Goal: Task Accomplishment & Management: Manage account settings

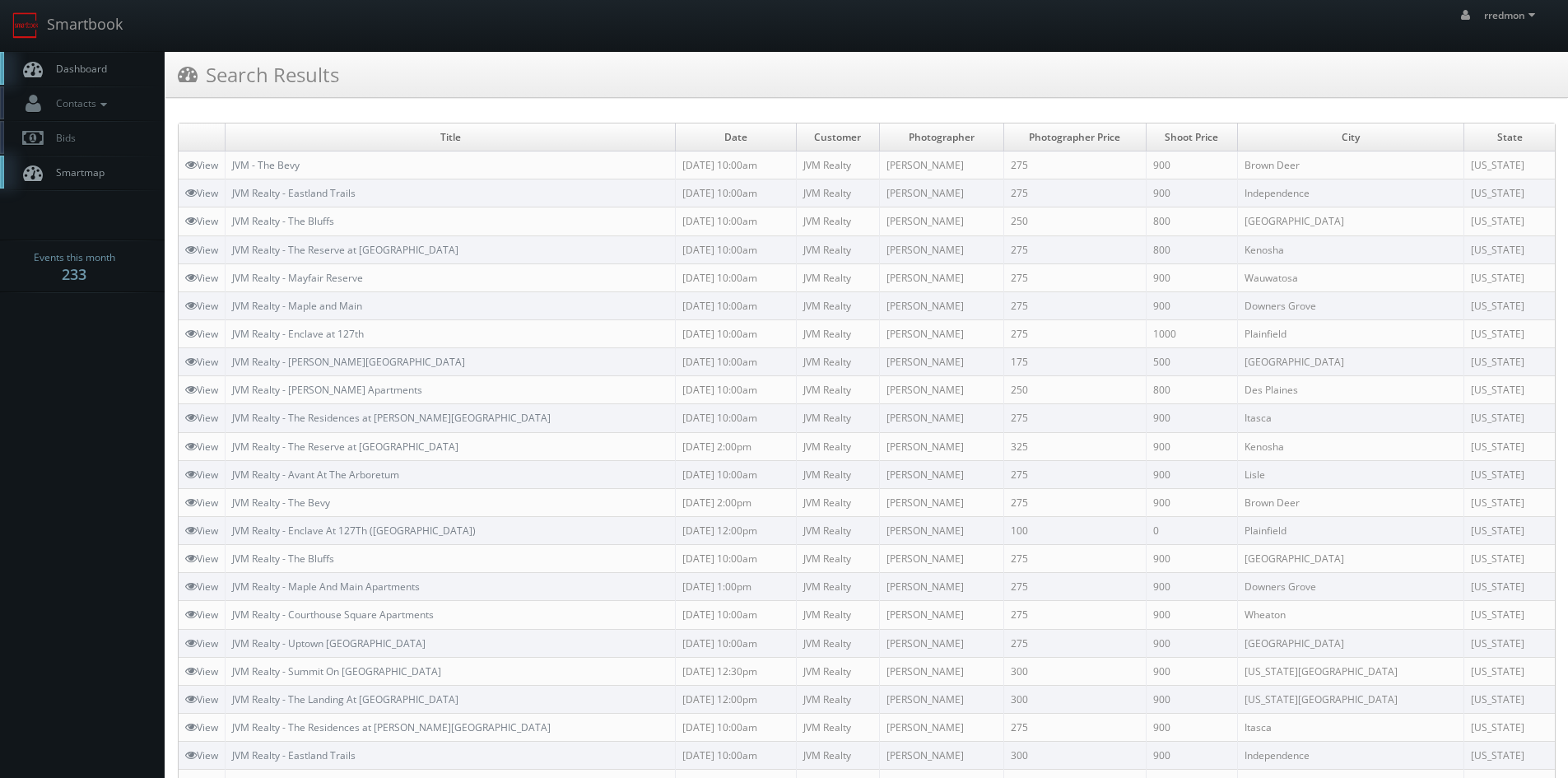
click at [104, 63] on span "Dashboard" at bounding box center [77, 69] width 59 height 14
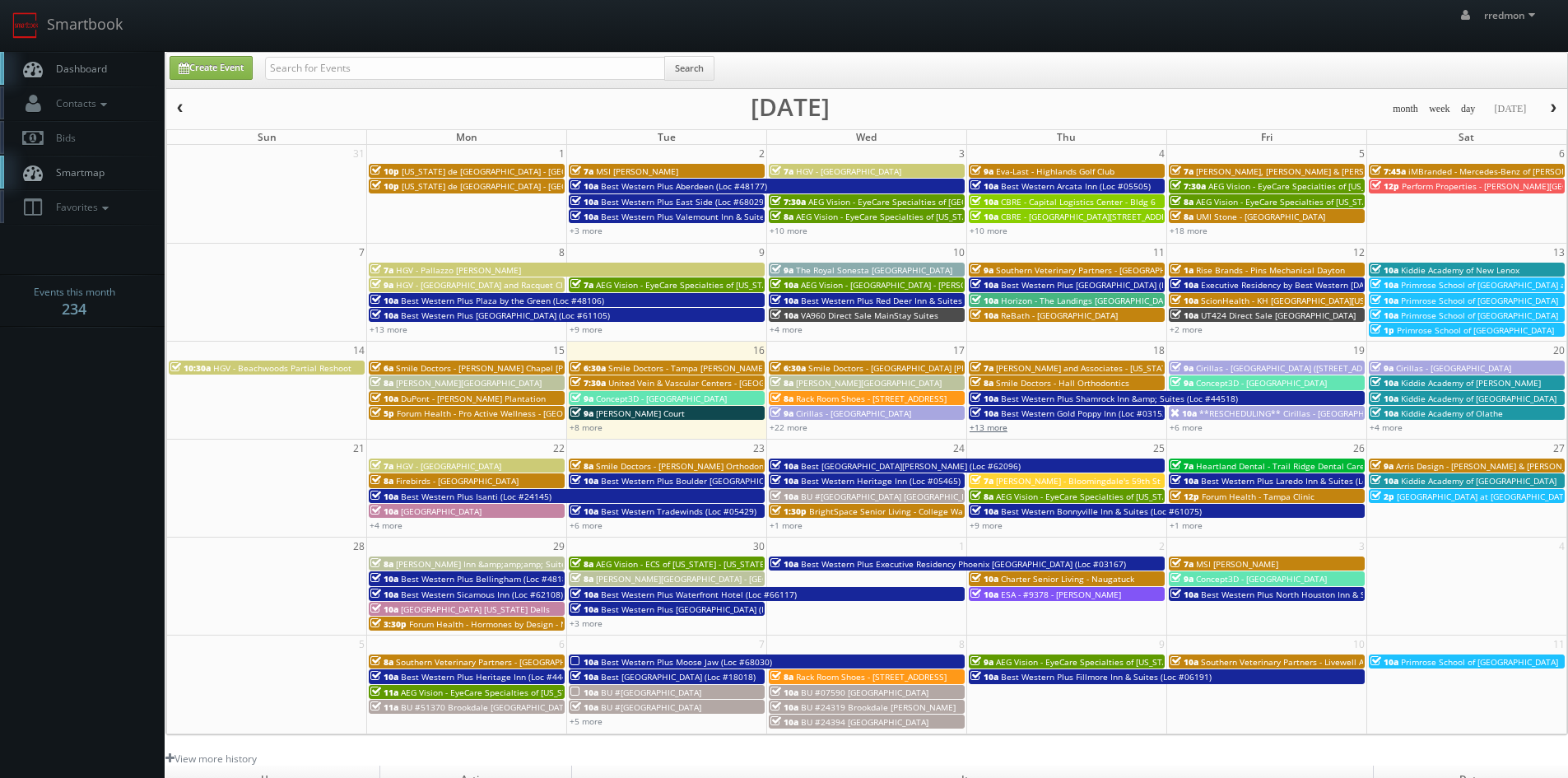
click at [995, 424] on link "+13 more" at bounding box center [989, 426] width 38 height 11
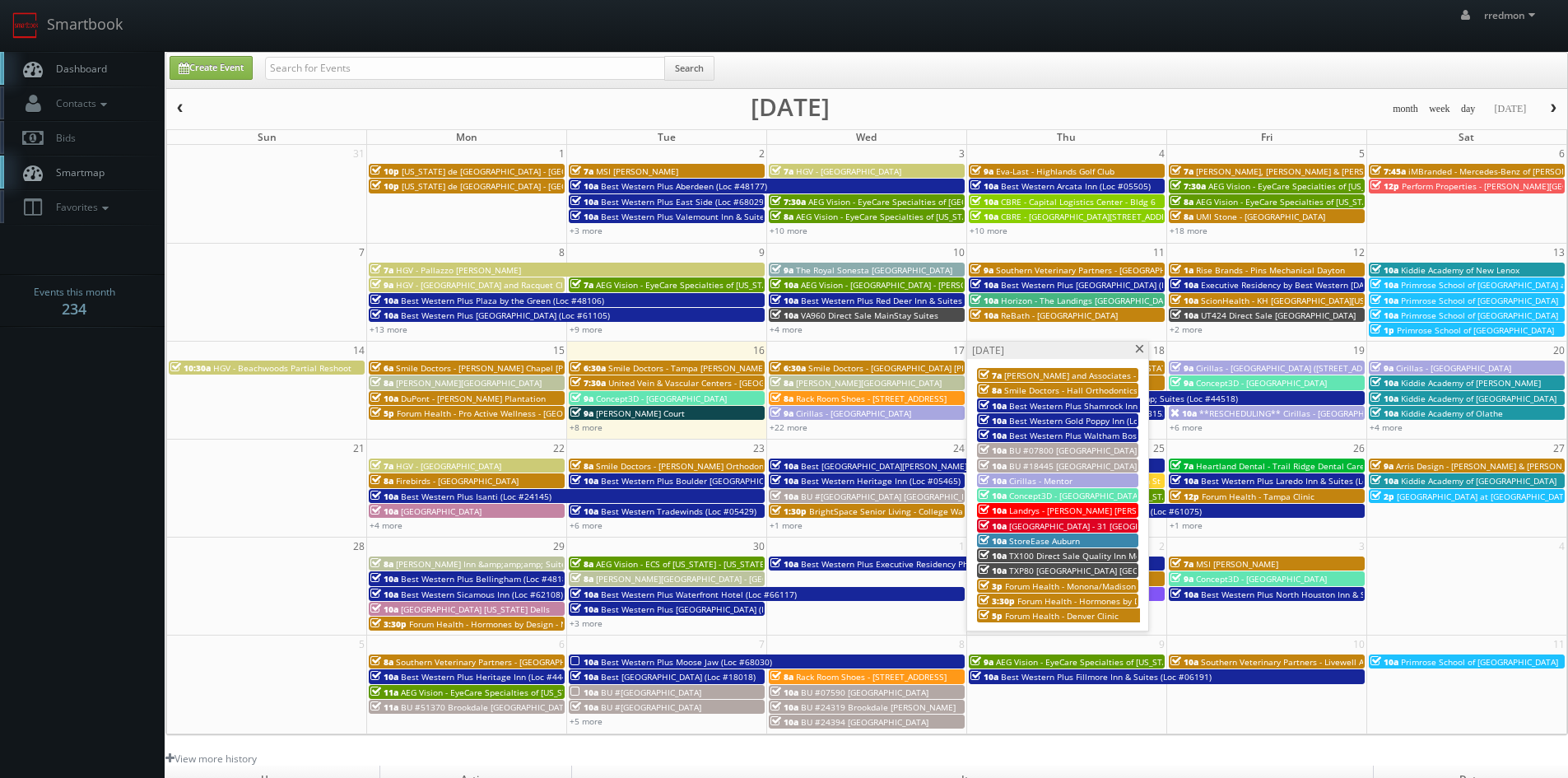
click at [1075, 509] on span "Landrys - [PERSON_NAME] [PERSON_NAME] (shoot 1)" at bounding box center [1113, 510] width 207 height 11
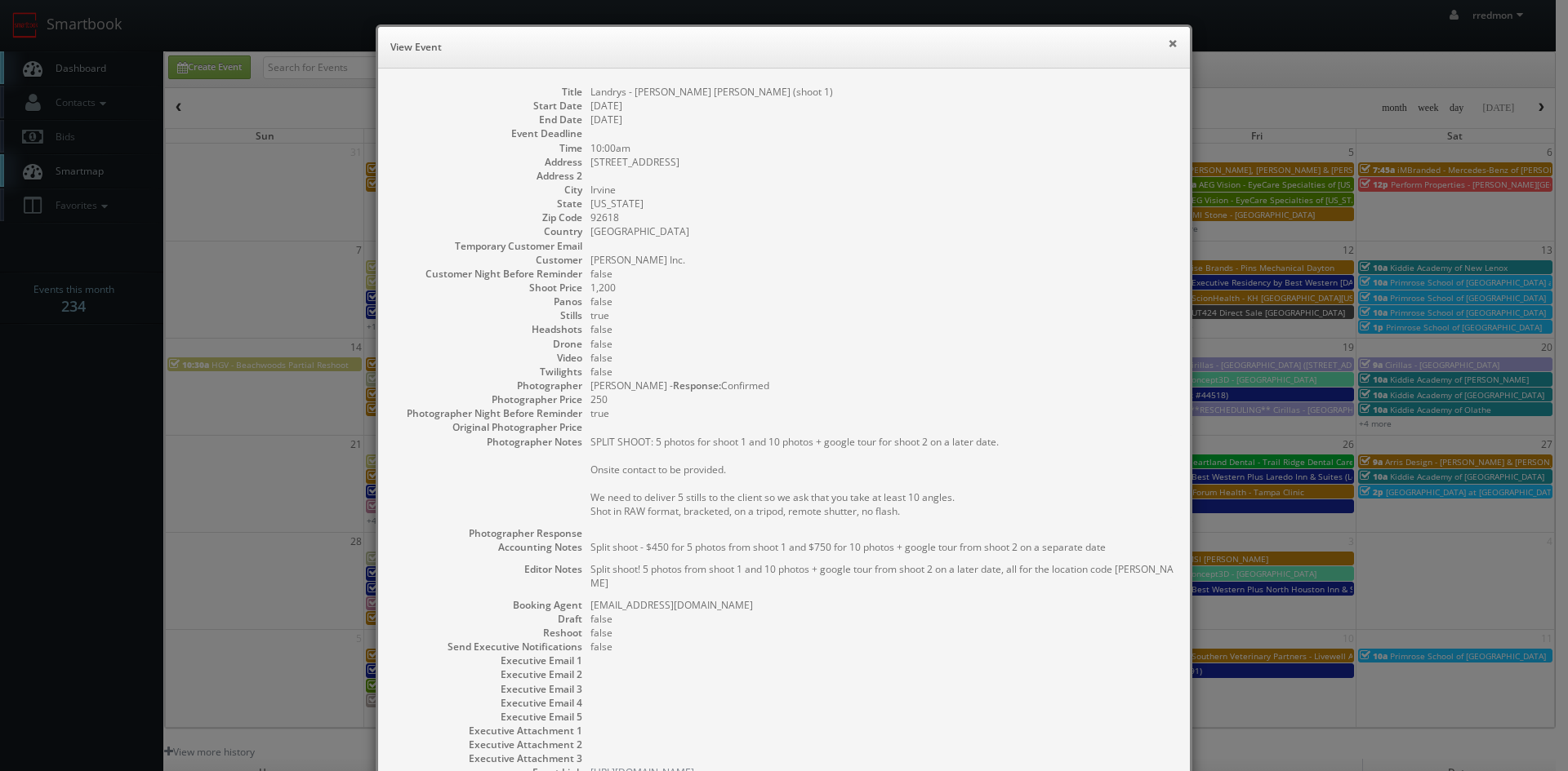
click at [1168, 38] on button "×" at bounding box center [1172, 43] width 9 height 11
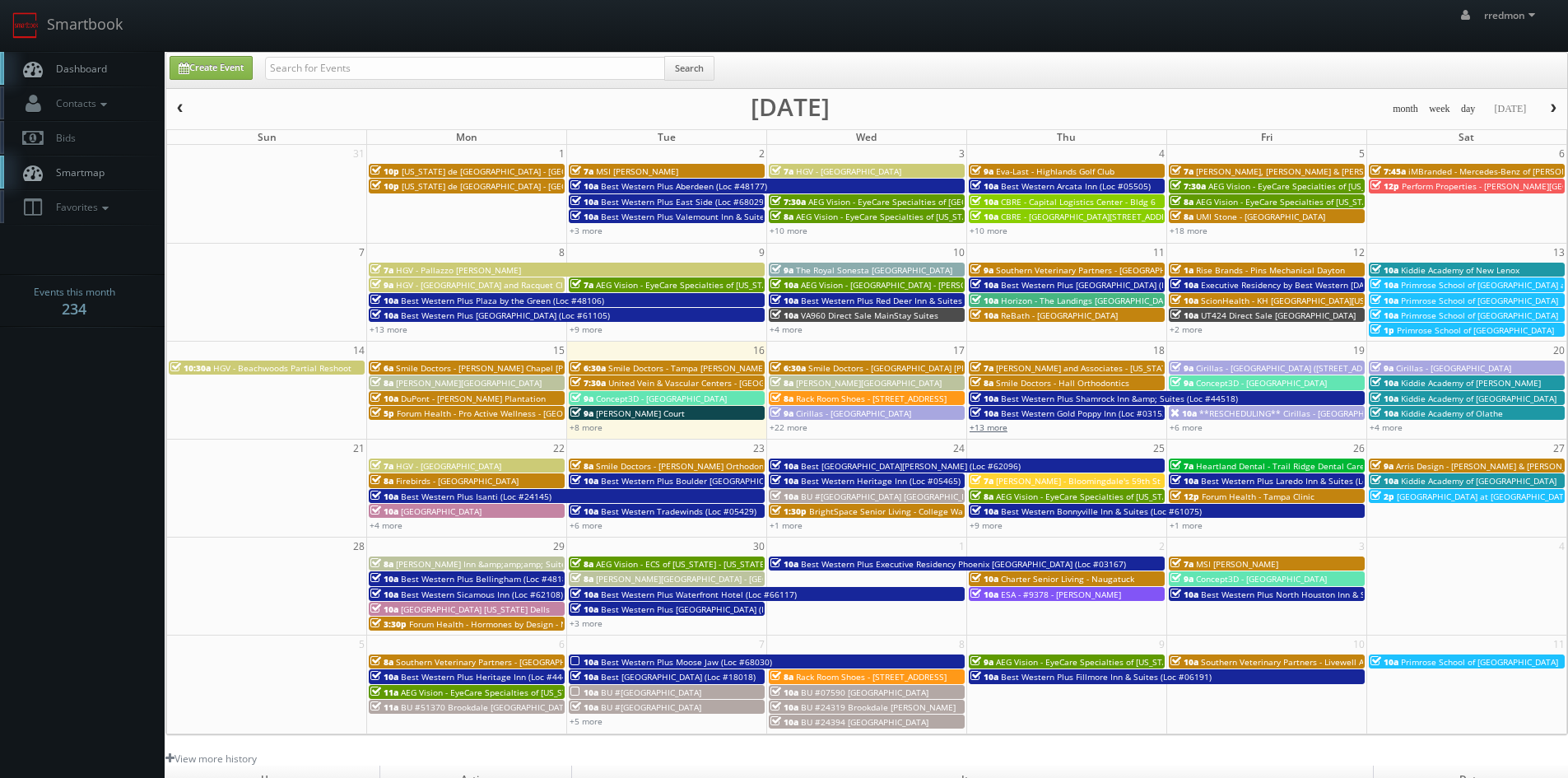
click at [1004, 430] on link "+13 more" at bounding box center [989, 426] width 38 height 11
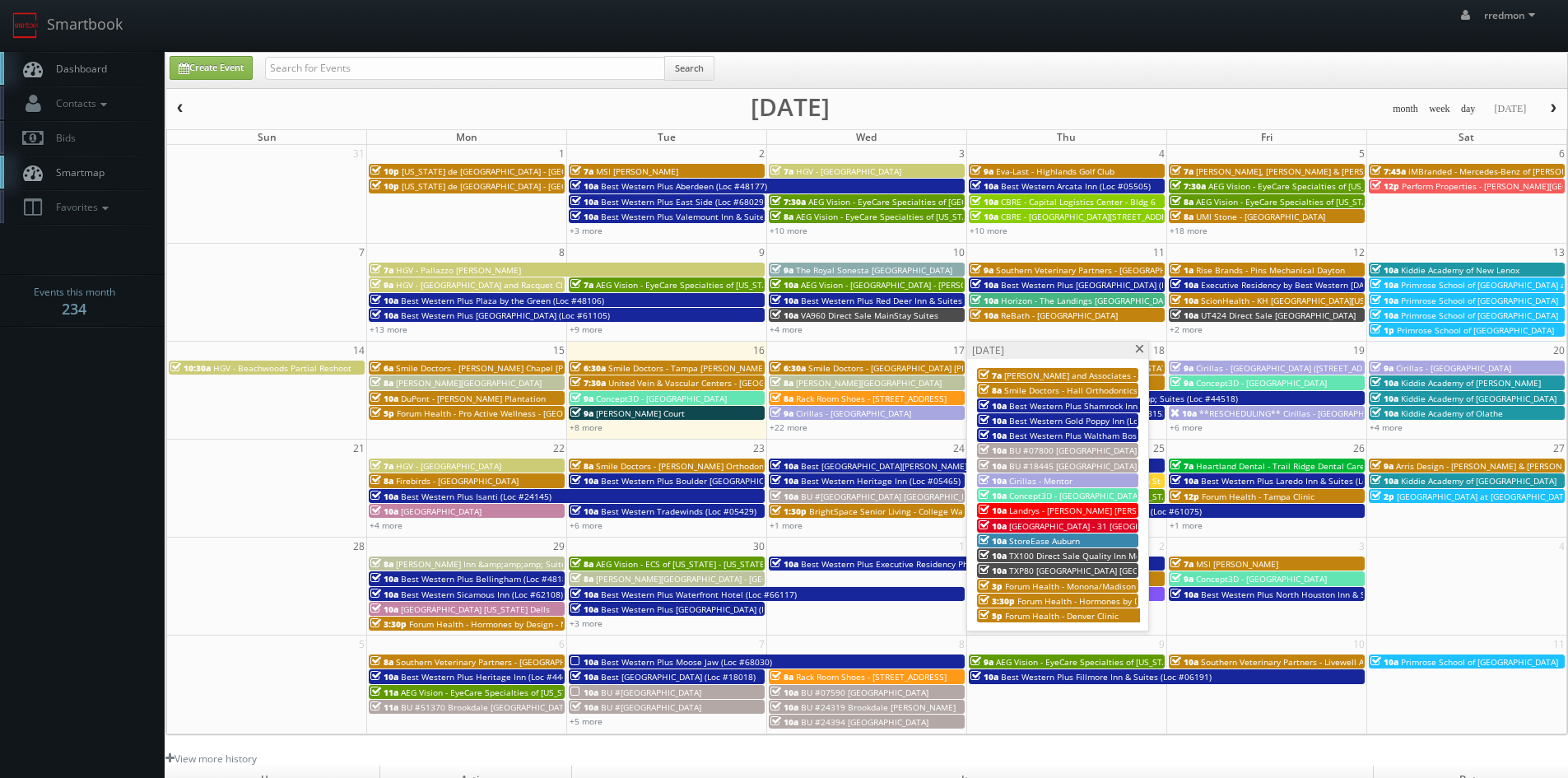
click at [1061, 507] on span "Landrys - [PERSON_NAME] [PERSON_NAME] (shoot 1)" at bounding box center [1113, 510] width 207 height 11
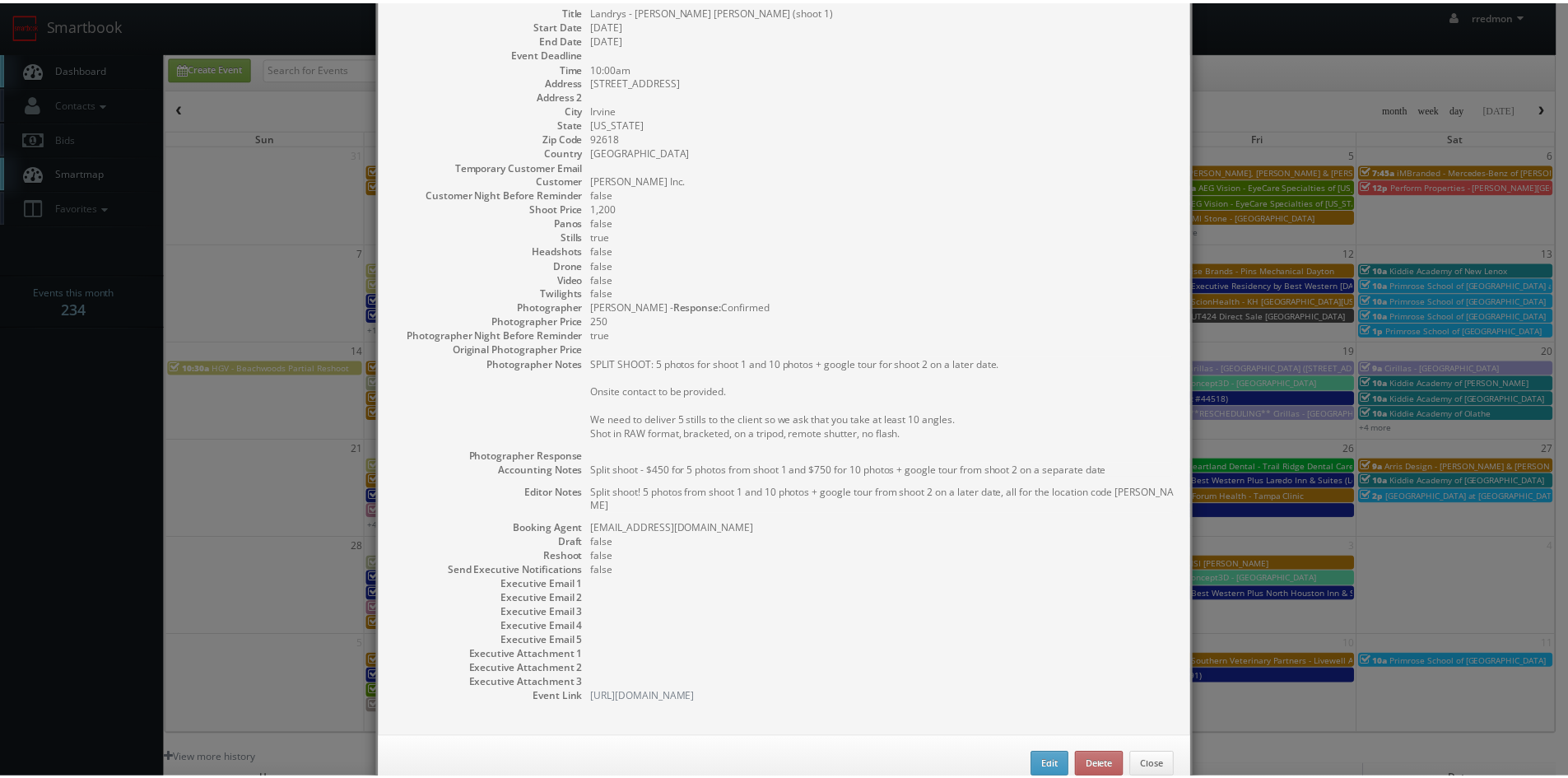
scroll to position [112, 0]
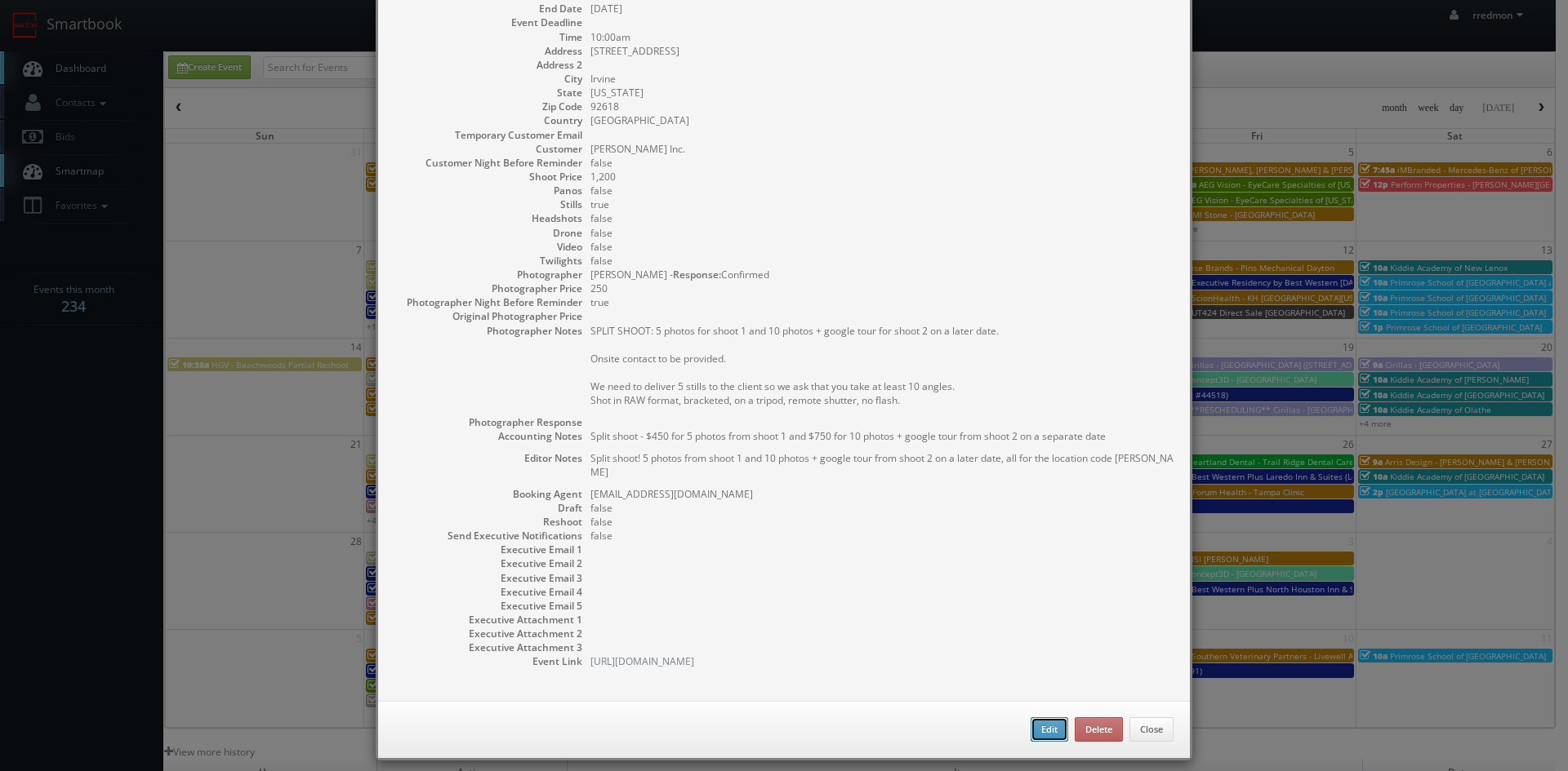
click at [1051, 718] on button "Edit" at bounding box center [1049, 730] width 38 height 24
type input "Landrys - [PERSON_NAME] [PERSON_NAME] (shoot 1)"
type input "772 Spectrum Center Drive"
type input "Irvine"
type input "92618"
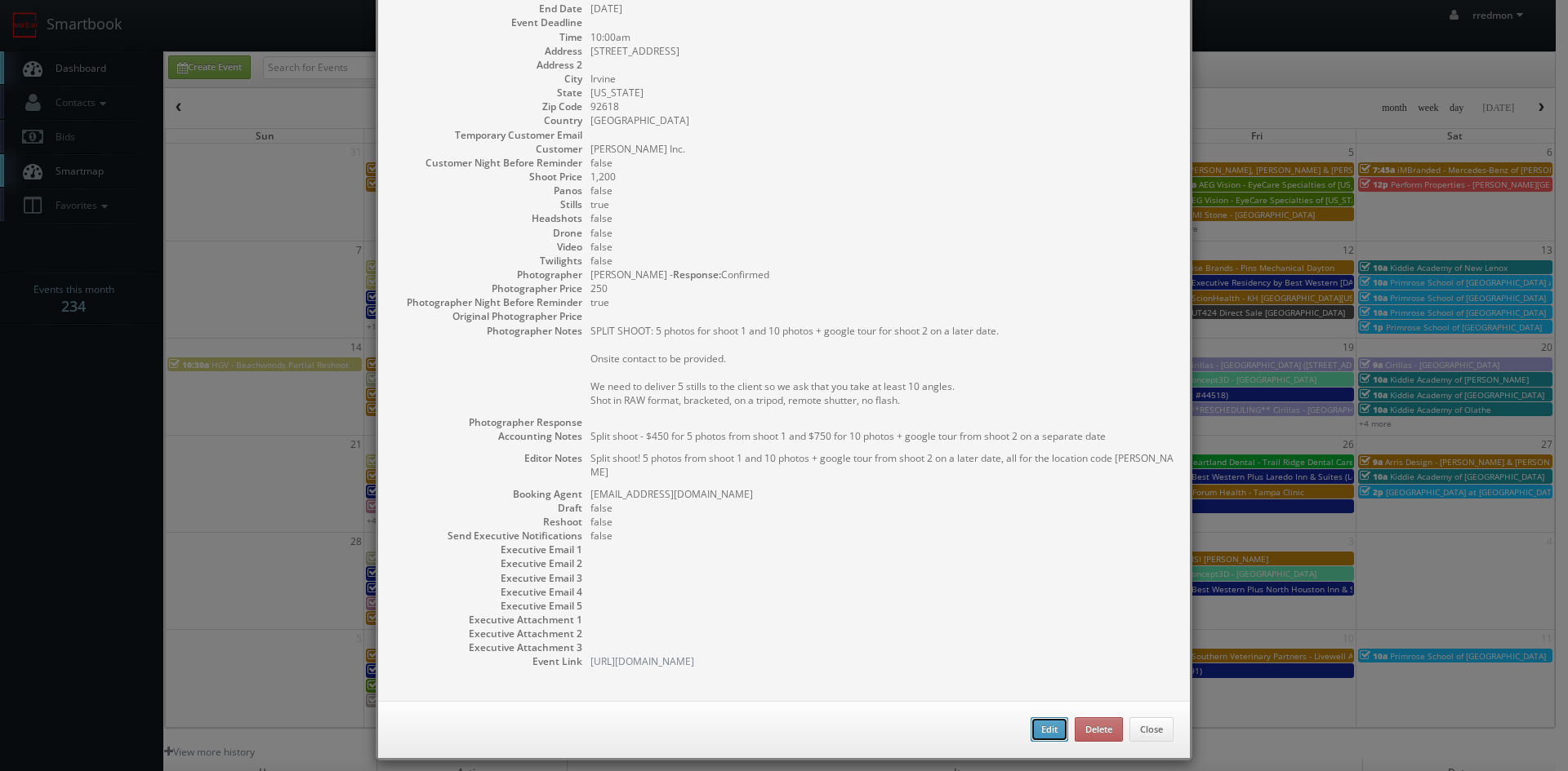
type input "1,200"
checkbox input "true"
type textarea "Split shoot - $450 for 5 photos from shoot 1 and $750 for 10 photos + google to…"
type textarea "Split shoot! 5 photos from shoot 1 and 10 photos + google tour from shoot 2 on …"
type input "[DATE]"
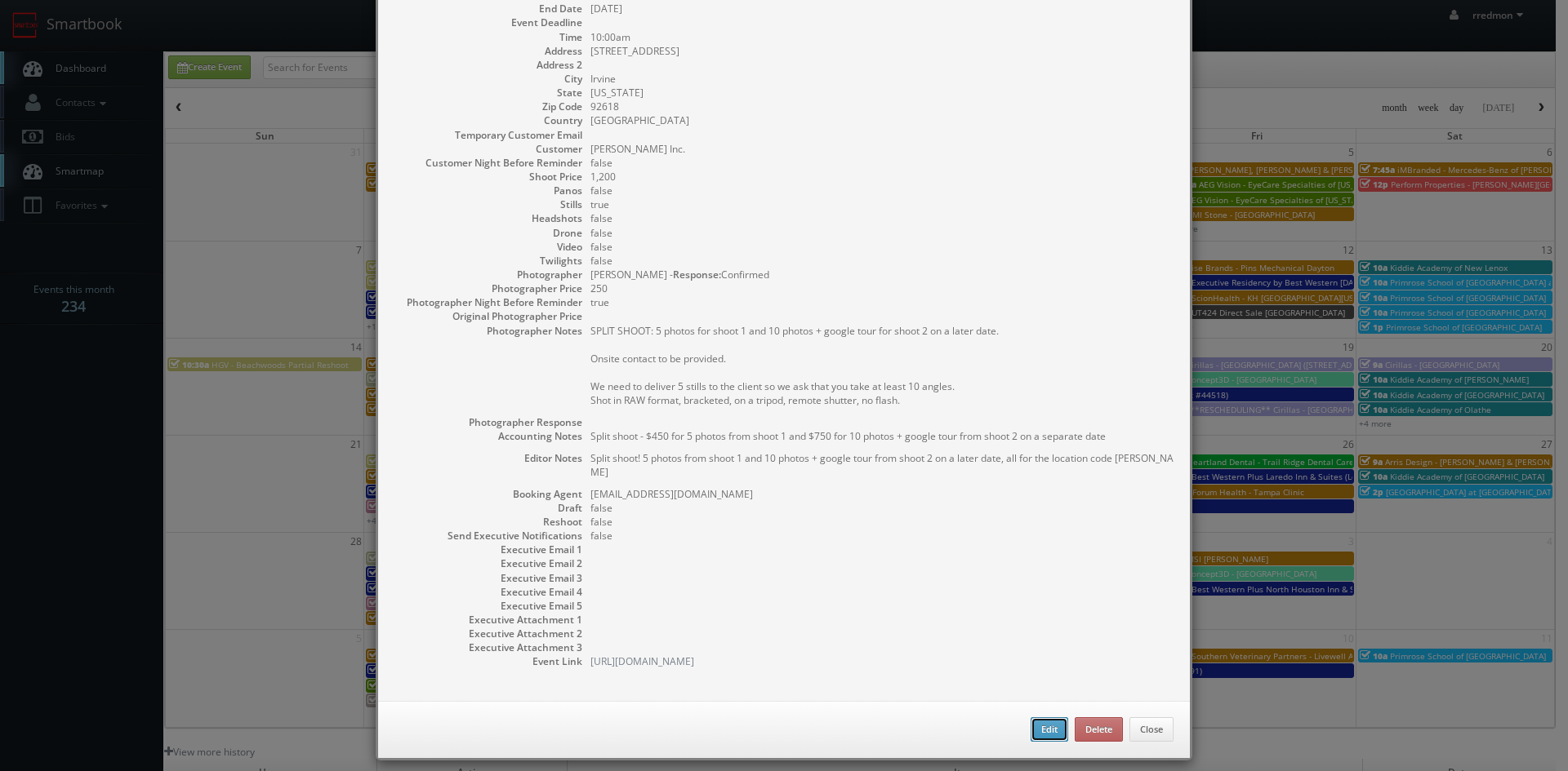
type input "[DATE]"
type input "10:00am"
checkbox input "true"
type textarea "SPLIT SHOOT: 5 photos for shoot 1 and 10 photos + google tour for shoot 2 on a …"
type input "1,200"
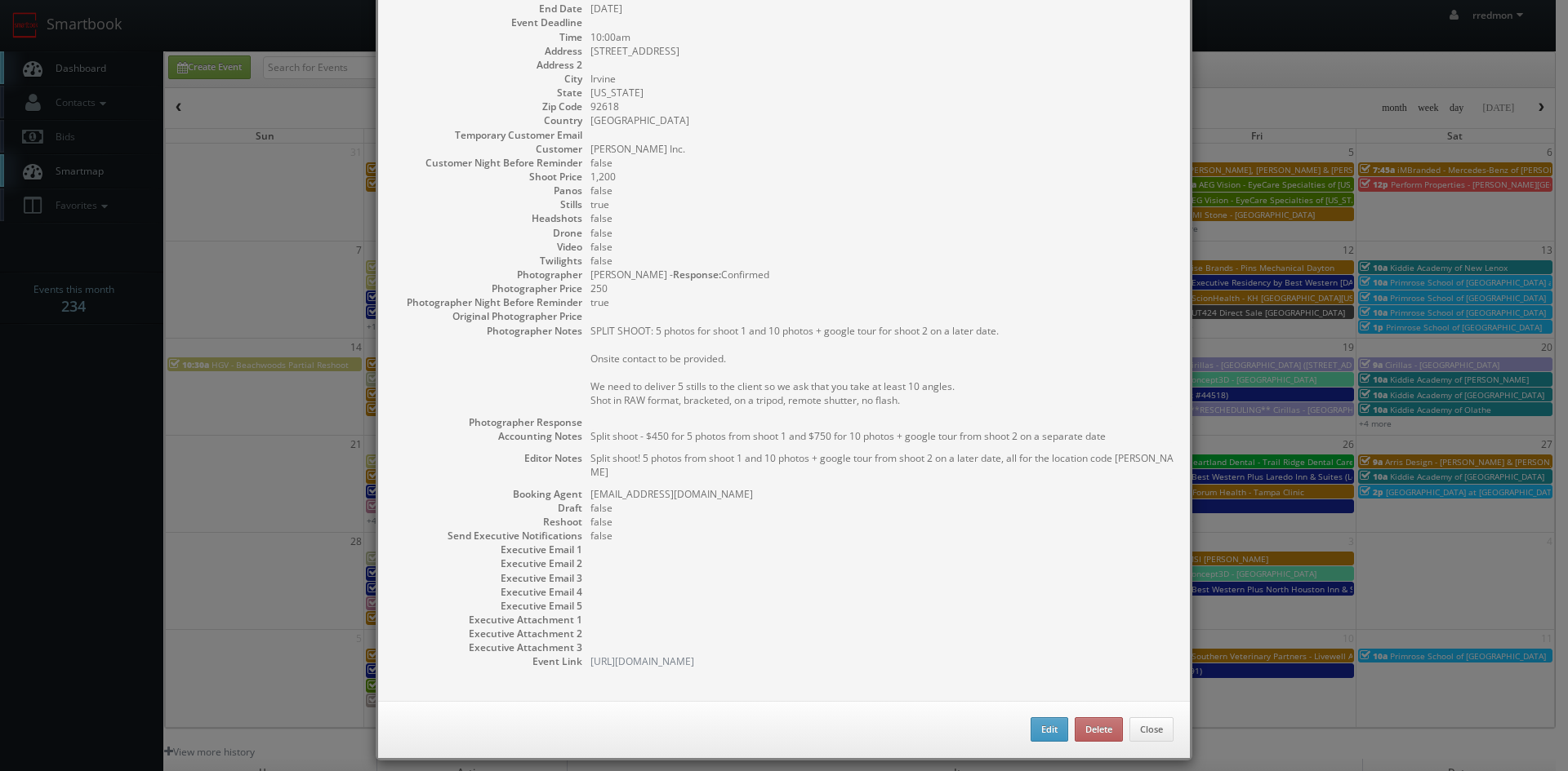
type input "250"
select select "[US_STATE]"
select select "fake42@mg.cs3calendar.com"
select select "terrymhowick@gmail.com"
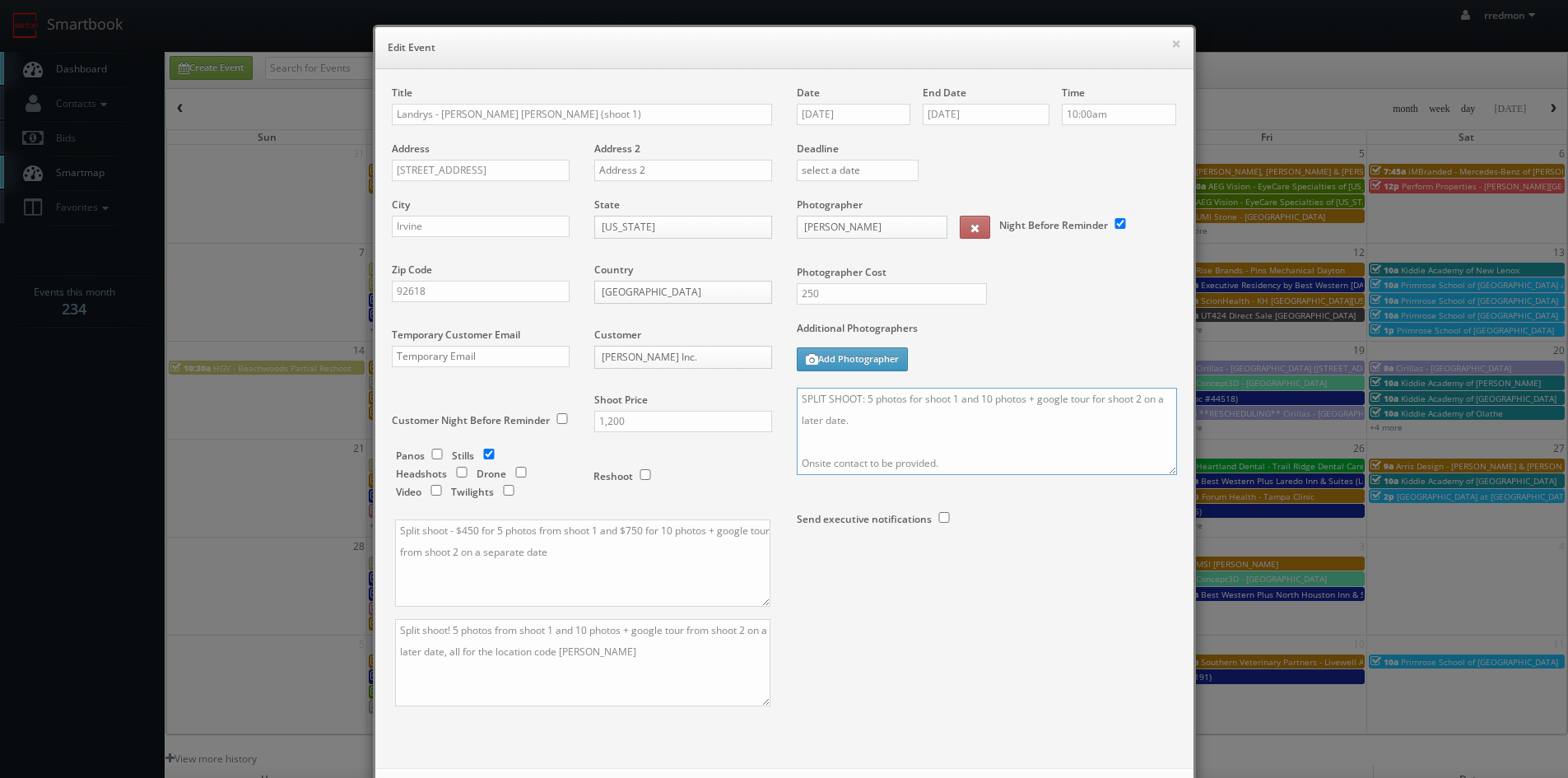
click at [982, 462] on textarea "SPLIT SHOOT: 5 photos for shoot 1 and 10 photos + google tour for shoot 2 on a …" at bounding box center [987, 432] width 380 height 87
drag, startPoint x: 1166, startPoint y: 473, endPoint x: 1166, endPoint y: 772, distance: 299.0
click at [1166, 772] on textarea "SPLIT SHOOT: 5 photos for shoot 1 and 10 photos + google tour for shoot 2 on a …" at bounding box center [987, 580] width 380 height 386
drag, startPoint x: 941, startPoint y: 463, endPoint x: 795, endPoint y: 465, distance: 146.0
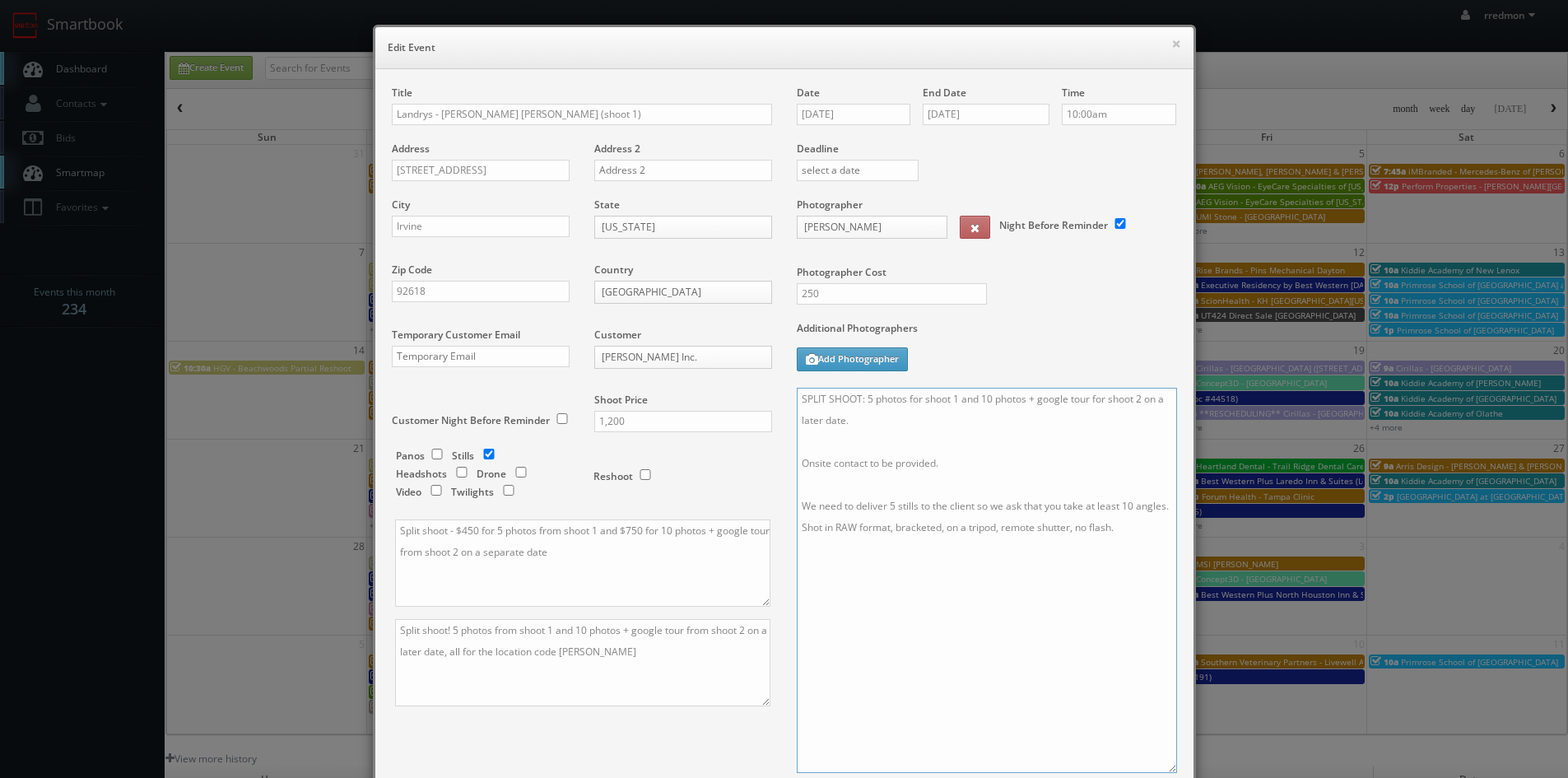
click at [797, 465] on textarea "SPLIT SHOOT: 5 photos for shoot 1 and 10 photos + google tour for shoot 2 on a …" at bounding box center [987, 580] width 380 height 386
drag, startPoint x: 795, startPoint y: 455, endPoint x: 864, endPoint y: 488, distance: 76.5
click at [797, 456] on textarea "SPLIT SHOOT: 5 photos for shoot 1 and 10 photos + google tour for shoot 2 on a …" at bounding box center [987, 580] width 380 height 386
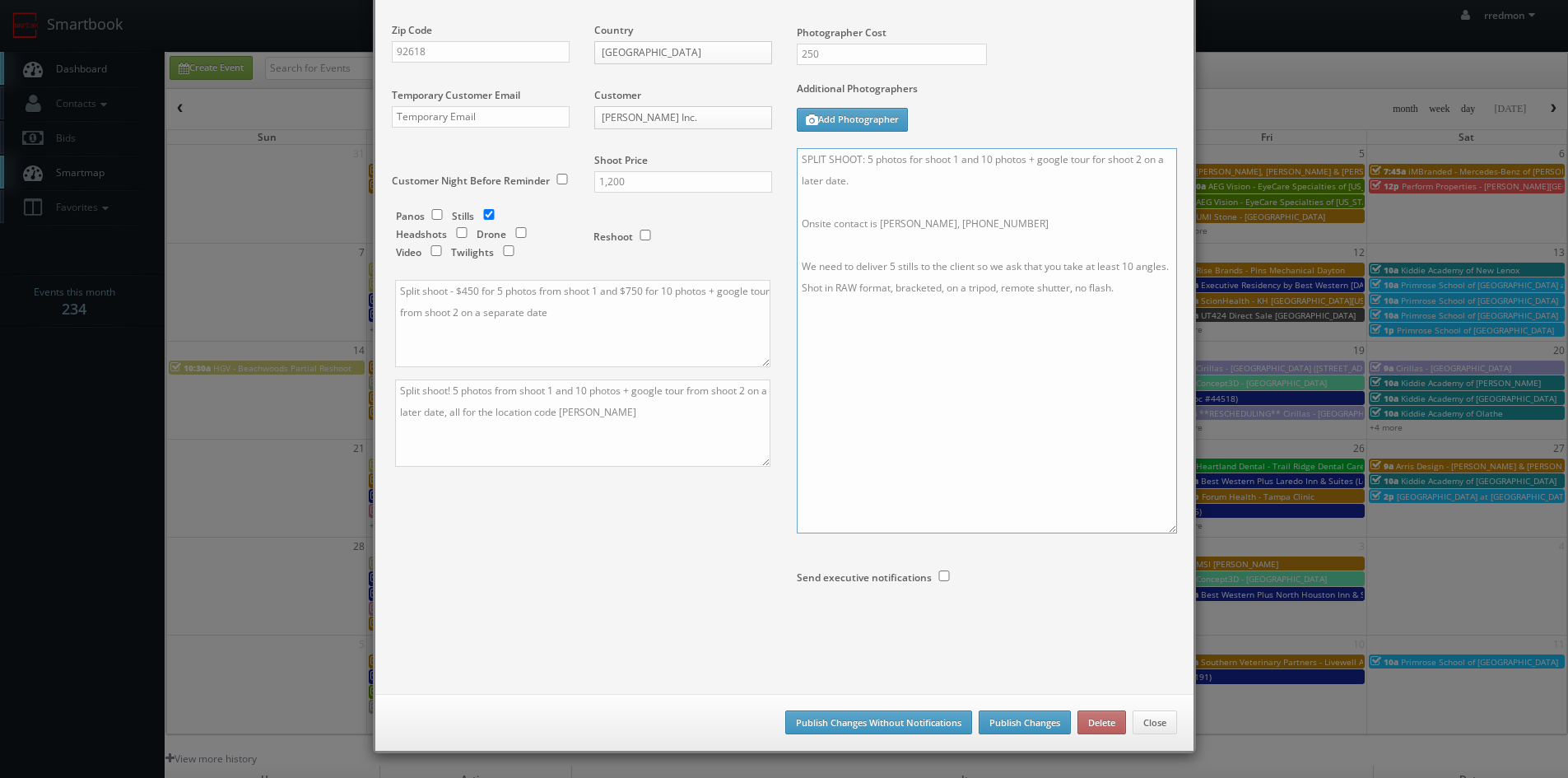
type textarea "SPLIT SHOOT: 5 photos for shoot 1 and 10 photos + google tour for shoot 2 on a …"
click at [1027, 724] on button "Publish Changes" at bounding box center [1025, 723] width 92 height 24
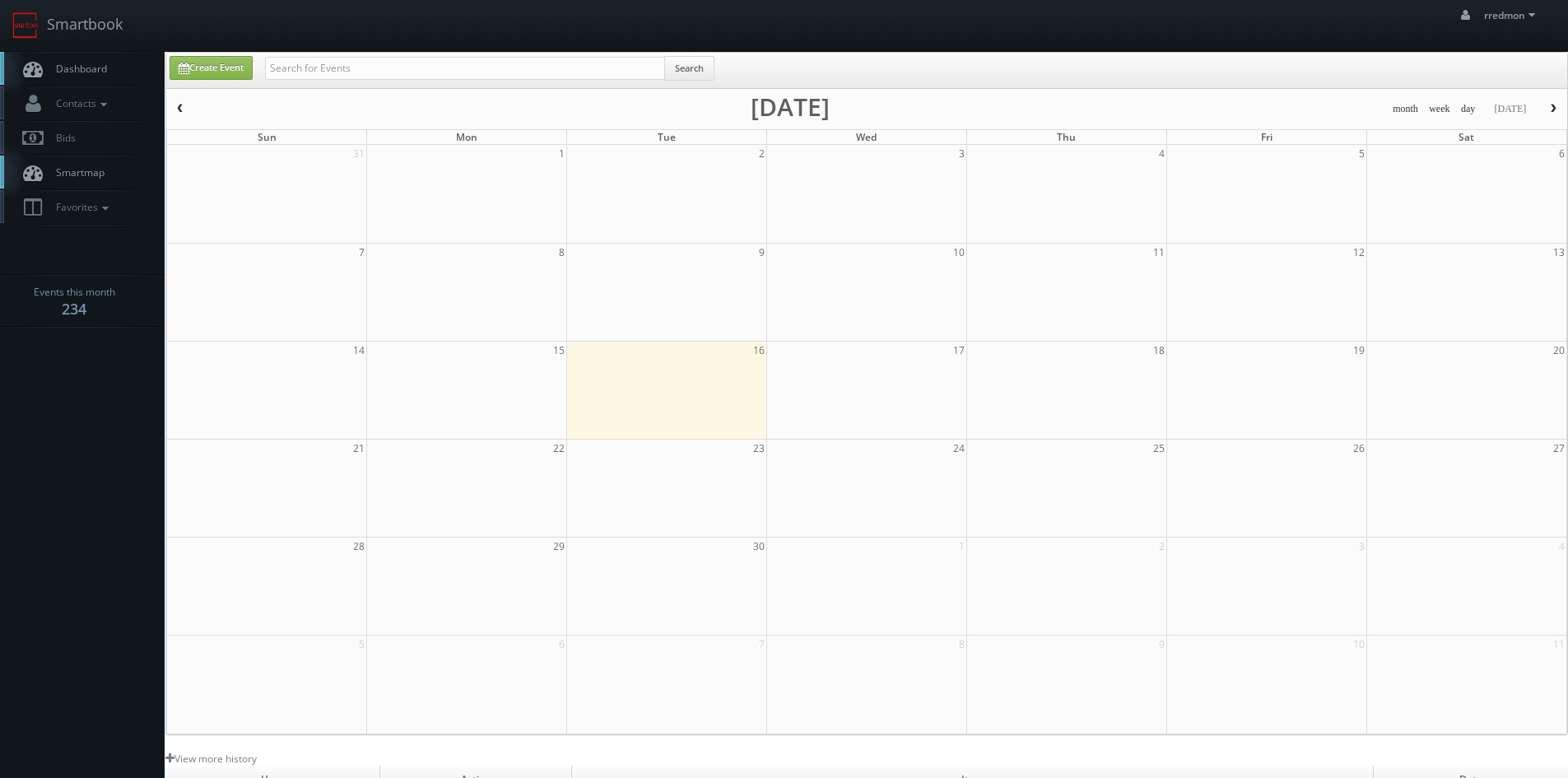
click at [111, 77] on link "Dashboard" at bounding box center [82, 69] width 164 height 34
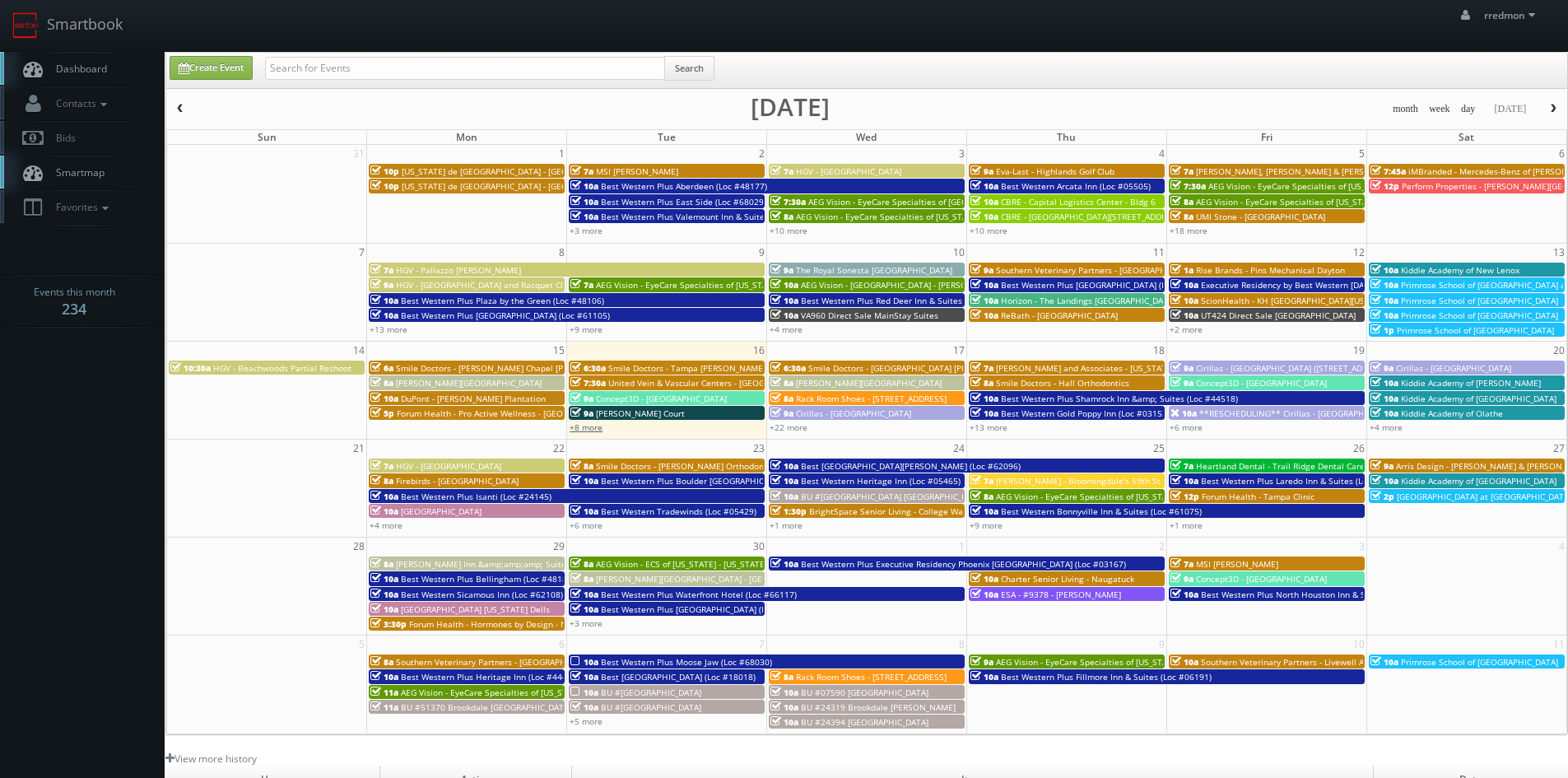
click at [600, 431] on link "+8 more" at bounding box center [586, 426] width 33 height 11
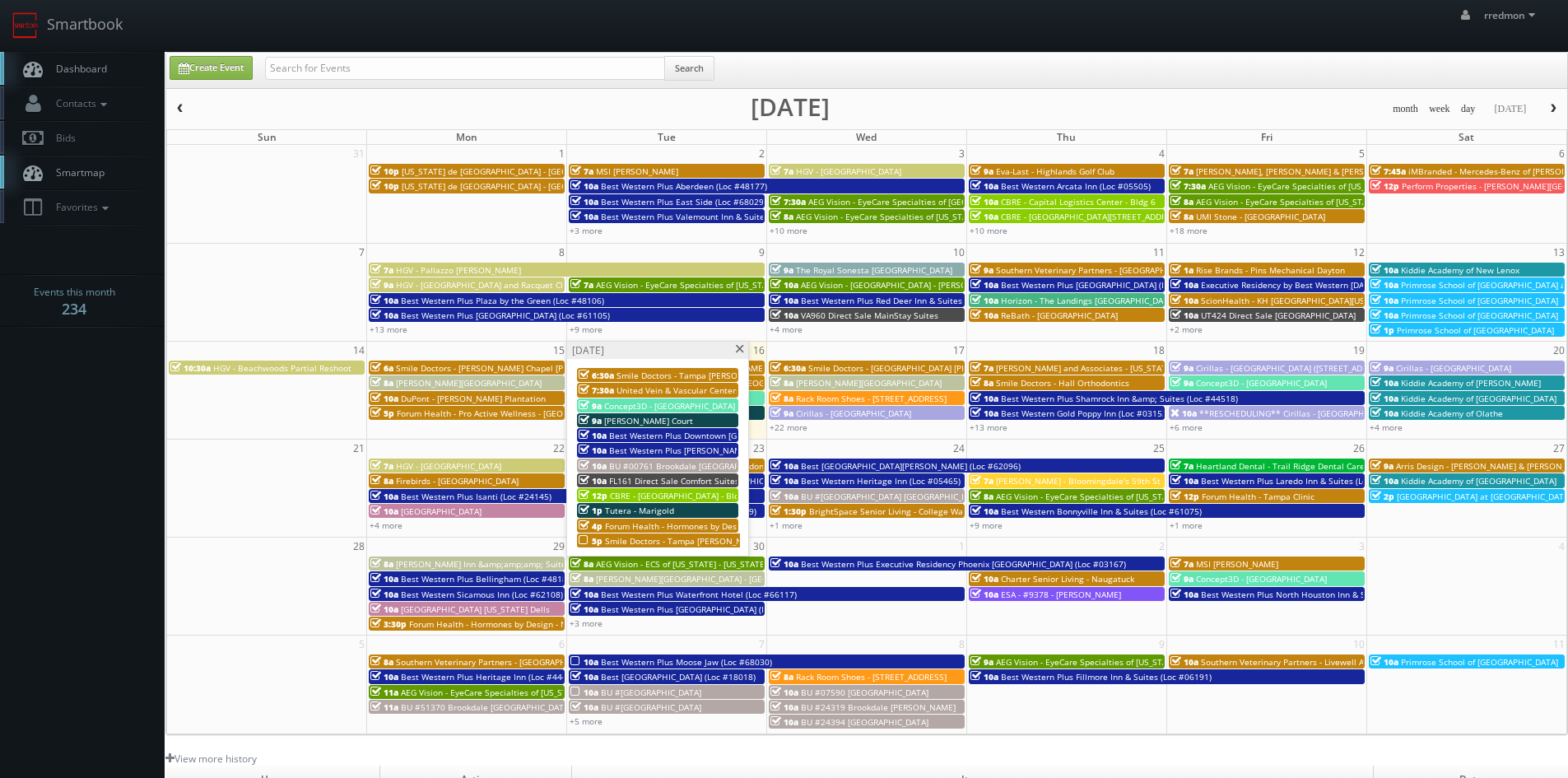
click at [676, 387] on span "United Vein & Vascular Centers - [GEOGRAPHIC_DATA]" at bounding box center [722, 390] width 211 height 11
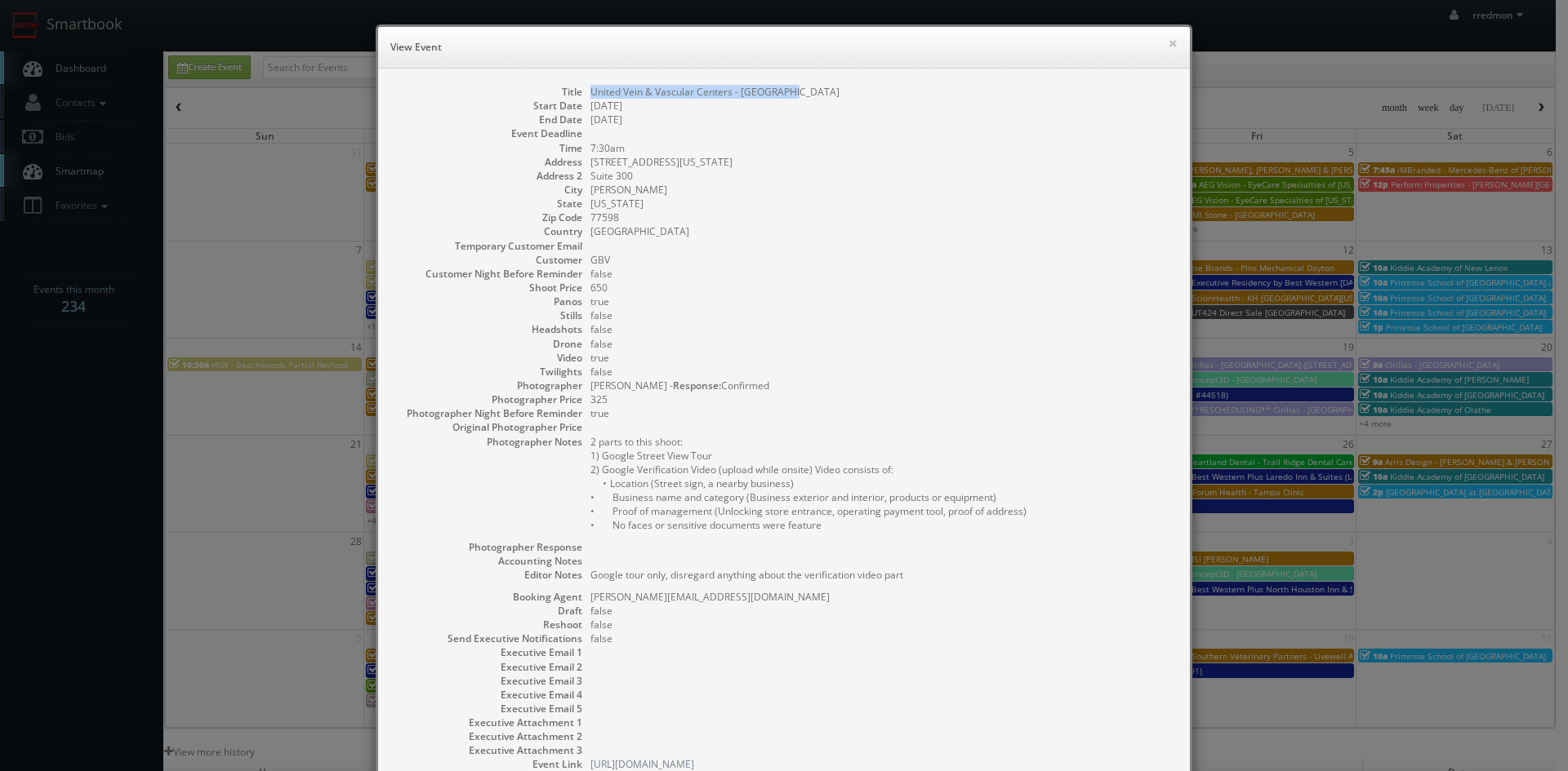
drag, startPoint x: 789, startPoint y: 94, endPoint x: 585, endPoint y: 90, distance: 204.0
click at [590, 90] on dd "United Vein & Vascular Centers - [GEOGRAPHIC_DATA]" at bounding box center [882, 91] width 583 height 14
copy dd "United Vein & Vascular Centers - [GEOGRAPHIC_DATA]"
click at [1168, 41] on button "×" at bounding box center [1172, 43] width 9 height 11
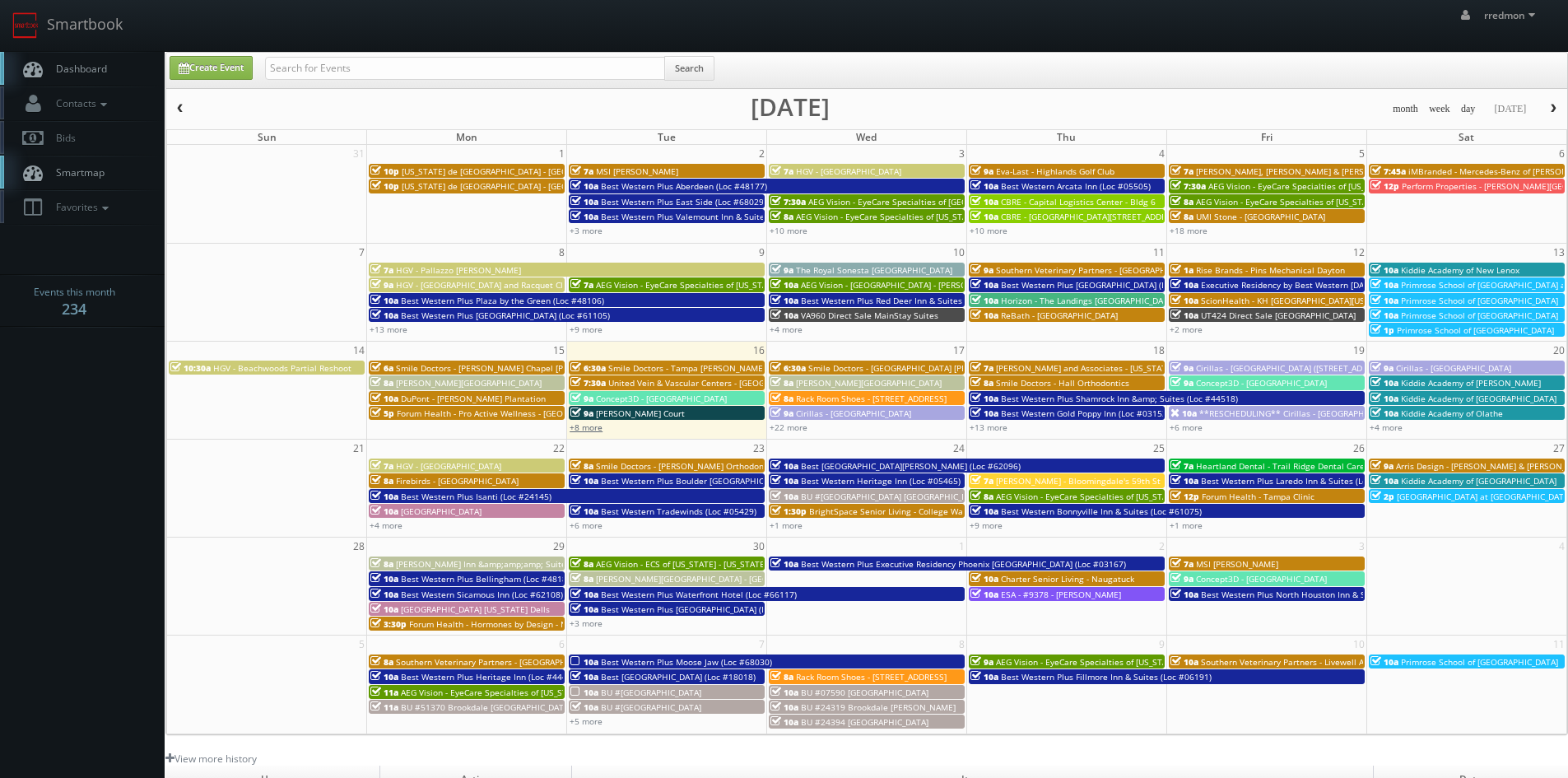
click at [590, 433] on link "+8 more" at bounding box center [586, 426] width 33 height 11
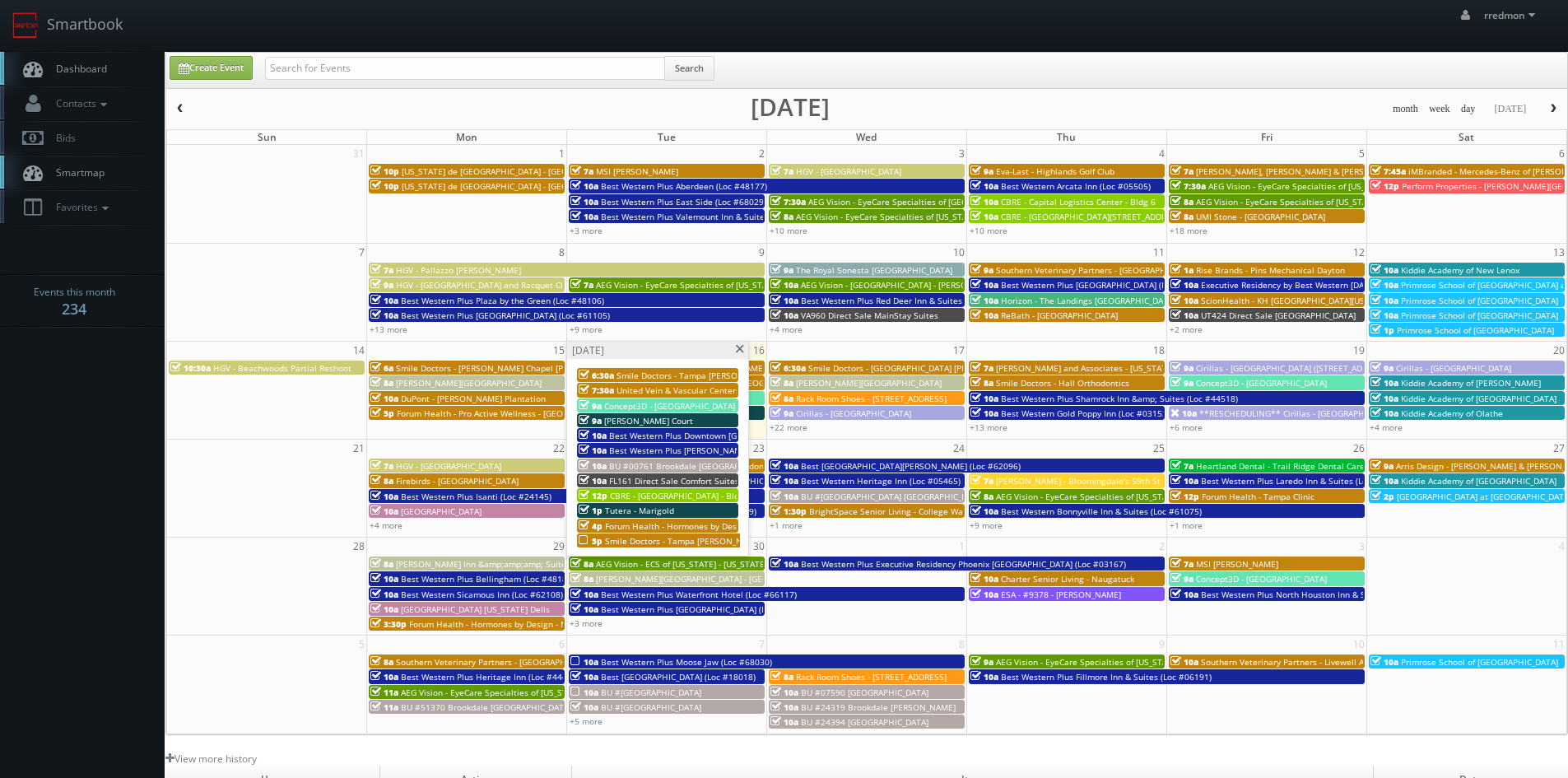
click at [697, 495] on span "CBRE - [GEOGRAPHIC_DATA] - Bldg 2" at bounding box center [680, 495] width 142 height 11
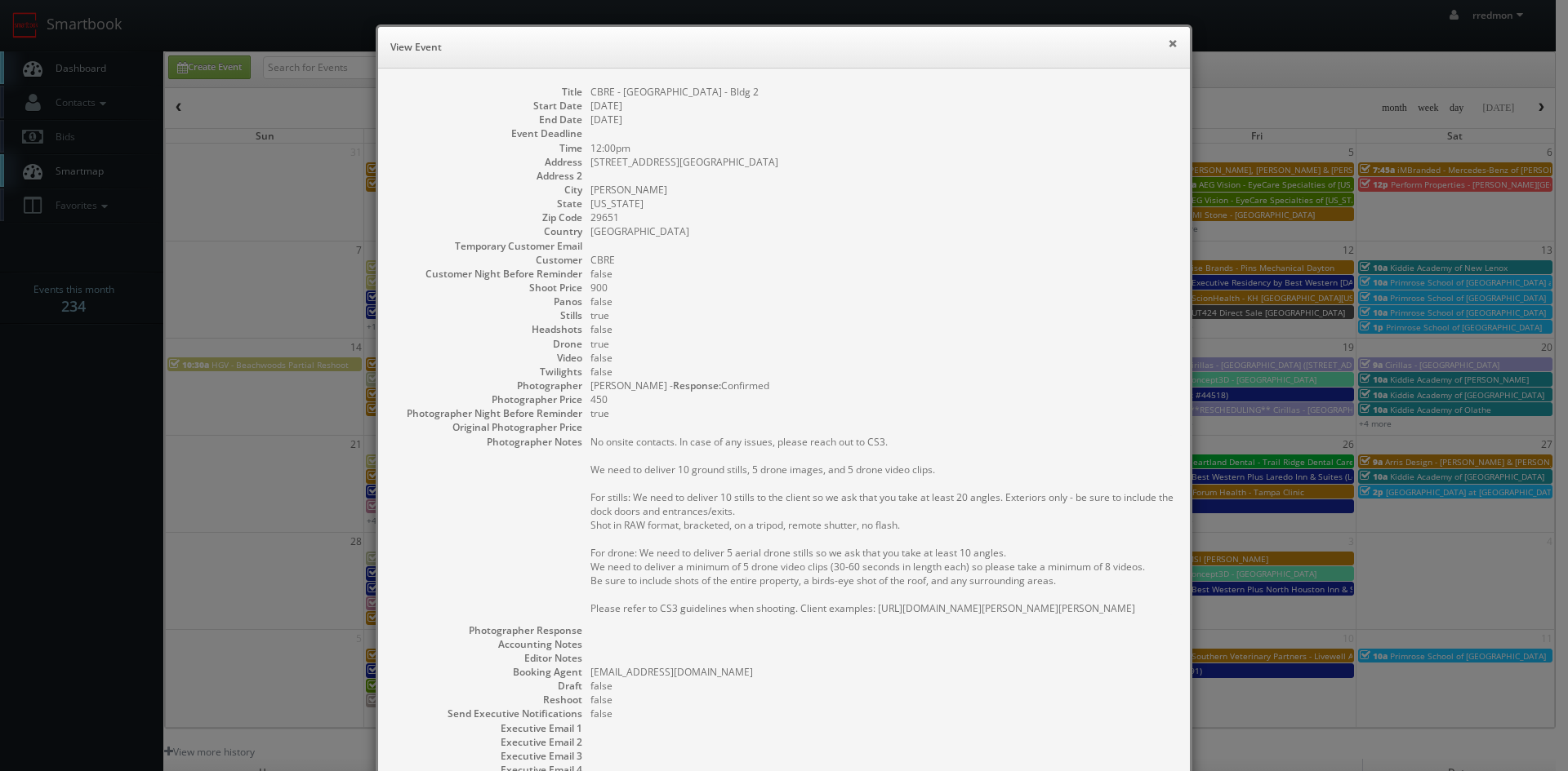
click at [1170, 44] on button "×" at bounding box center [1172, 43] width 9 height 11
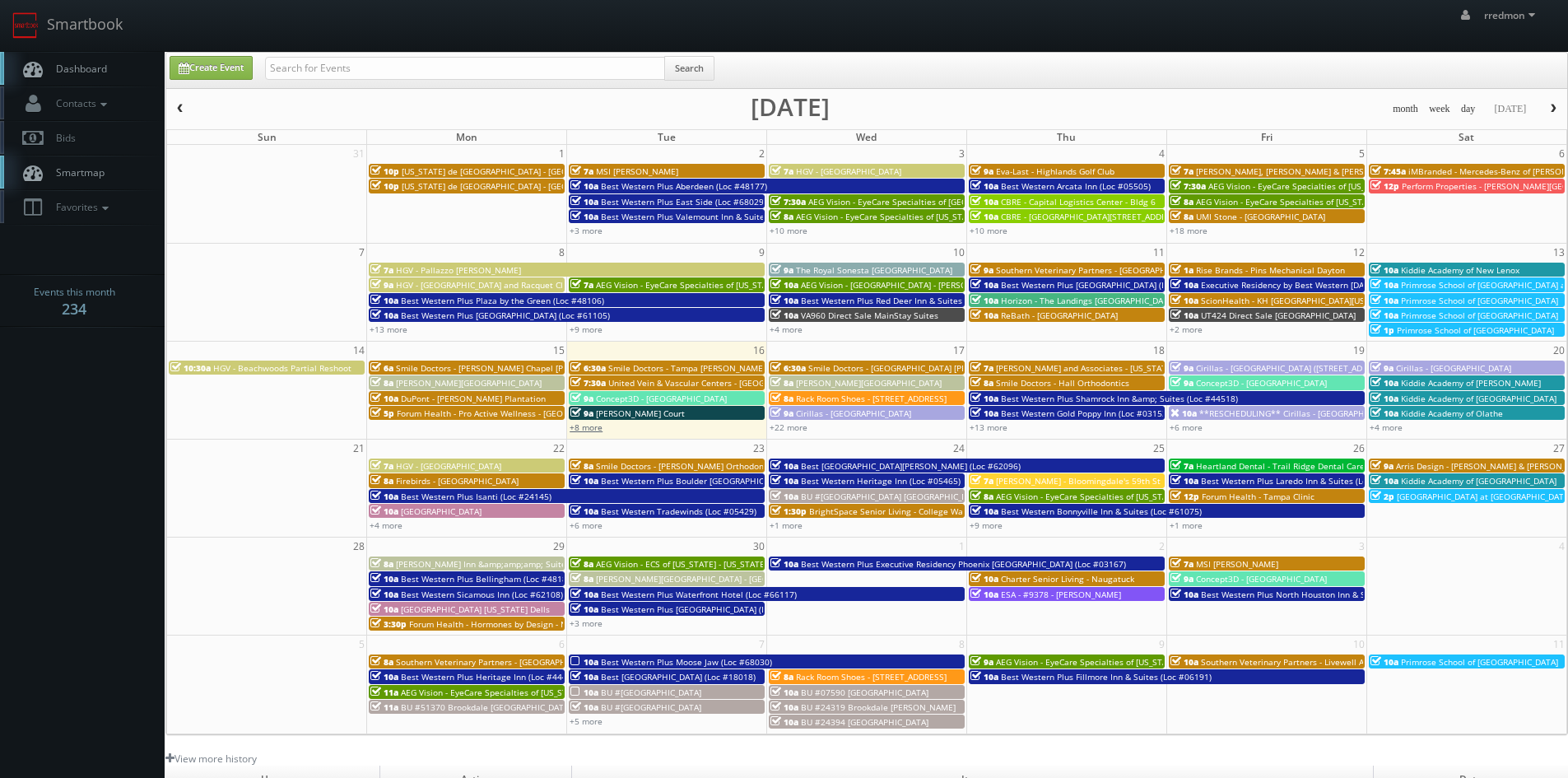
click at [600, 427] on link "+8 more" at bounding box center [586, 426] width 33 height 11
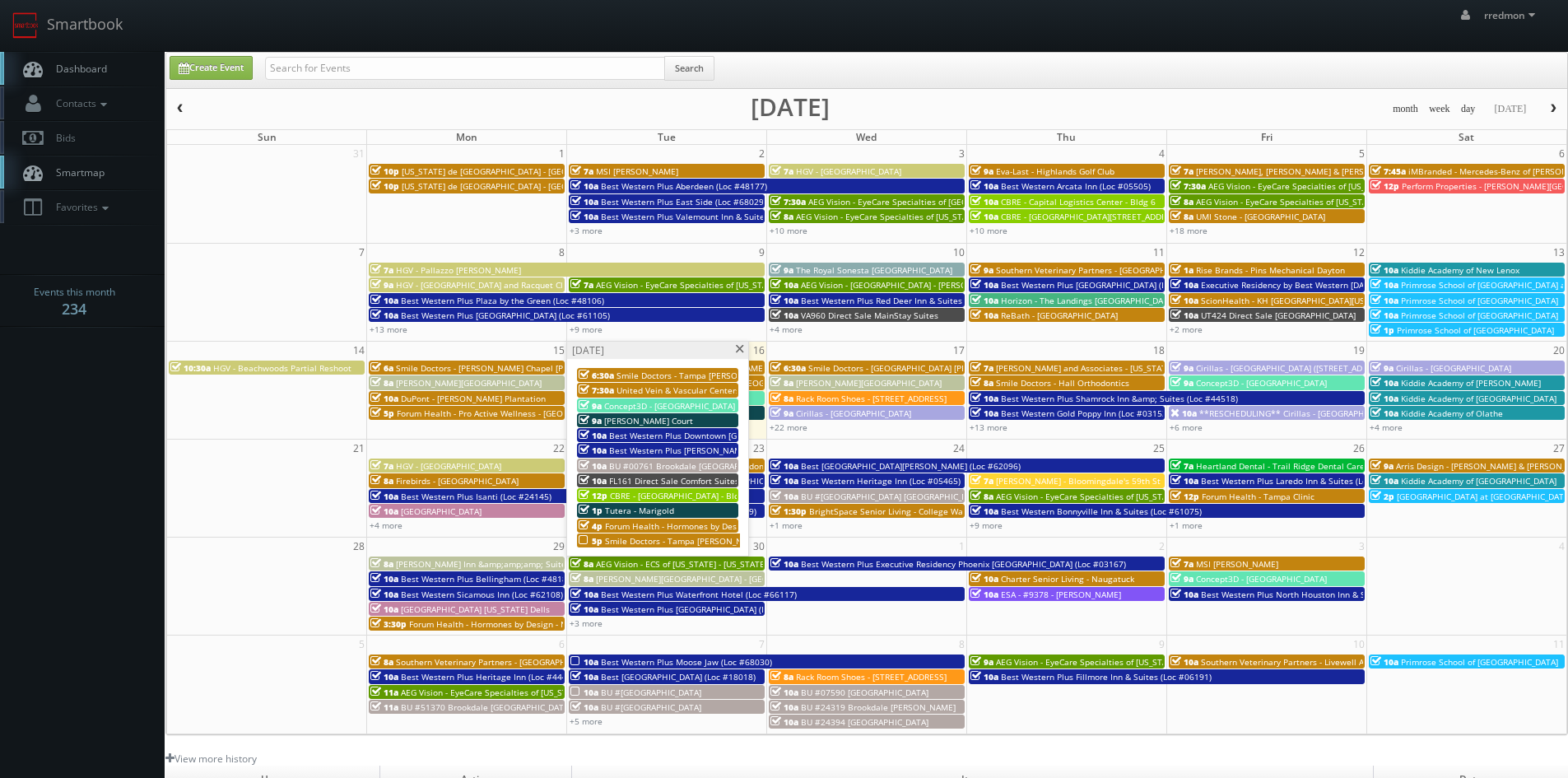
click at [655, 540] on span "Smile Doctors - Tampa [PERSON_NAME] [PERSON_NAME] Orthodontics" at bounding box center [744, 540] width 279 height 11
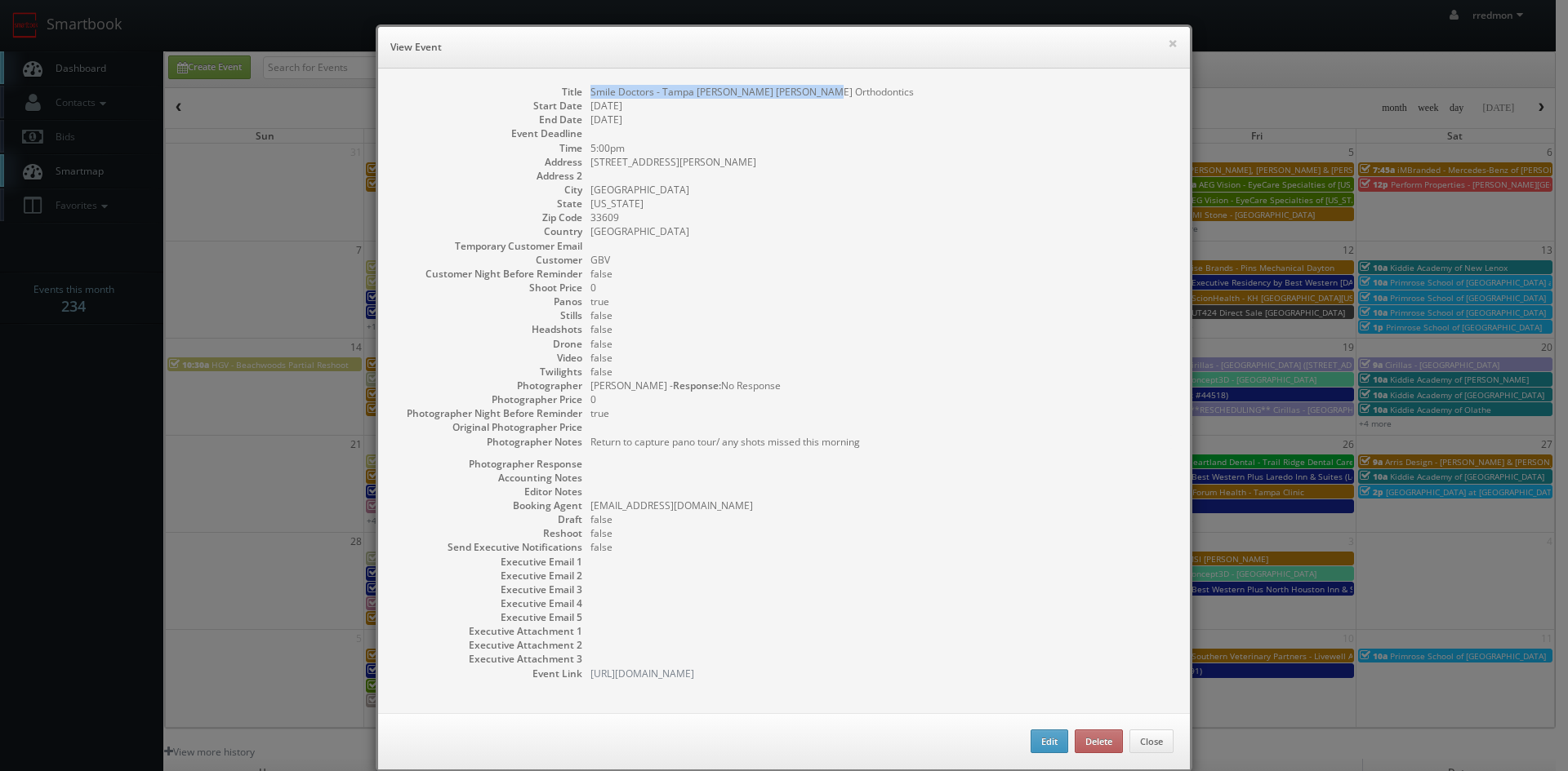
drag, startPoint x: 826, startPoint y: 95, endPoint x: 584, endPoint y: 94, distance: 242.0
click at [590, 94] on dd "Smile Doctors - Tampa [PERSON_NAME] [PERSON_NAME] Orthodontics" at bounding box center [882, 91] width 583 height 14
copy dd "Smile Doctors - Tampa [PERSON_NAME] [PERSON_NAME] Orthodontics"
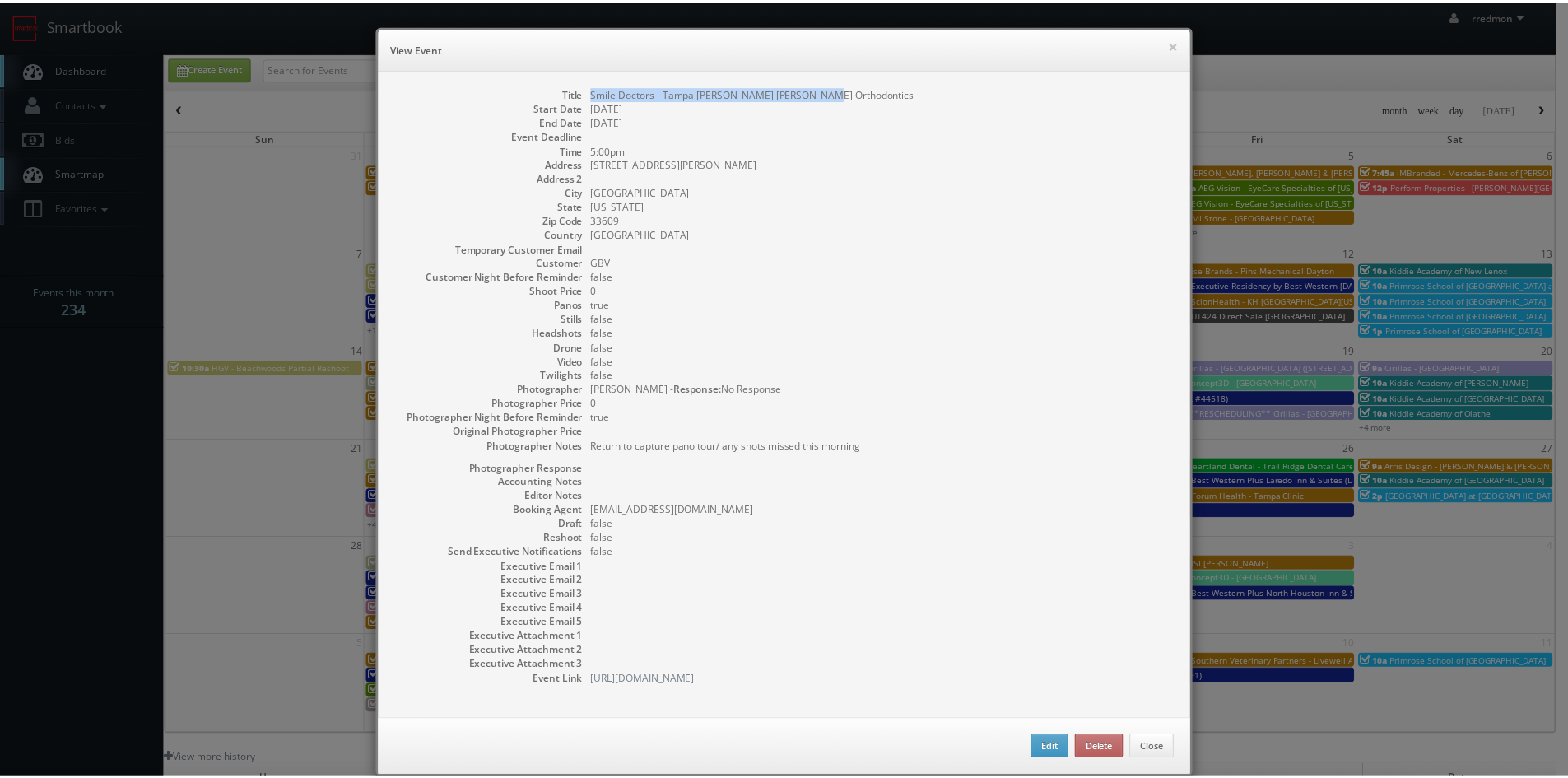
scroll to position [25, 0]
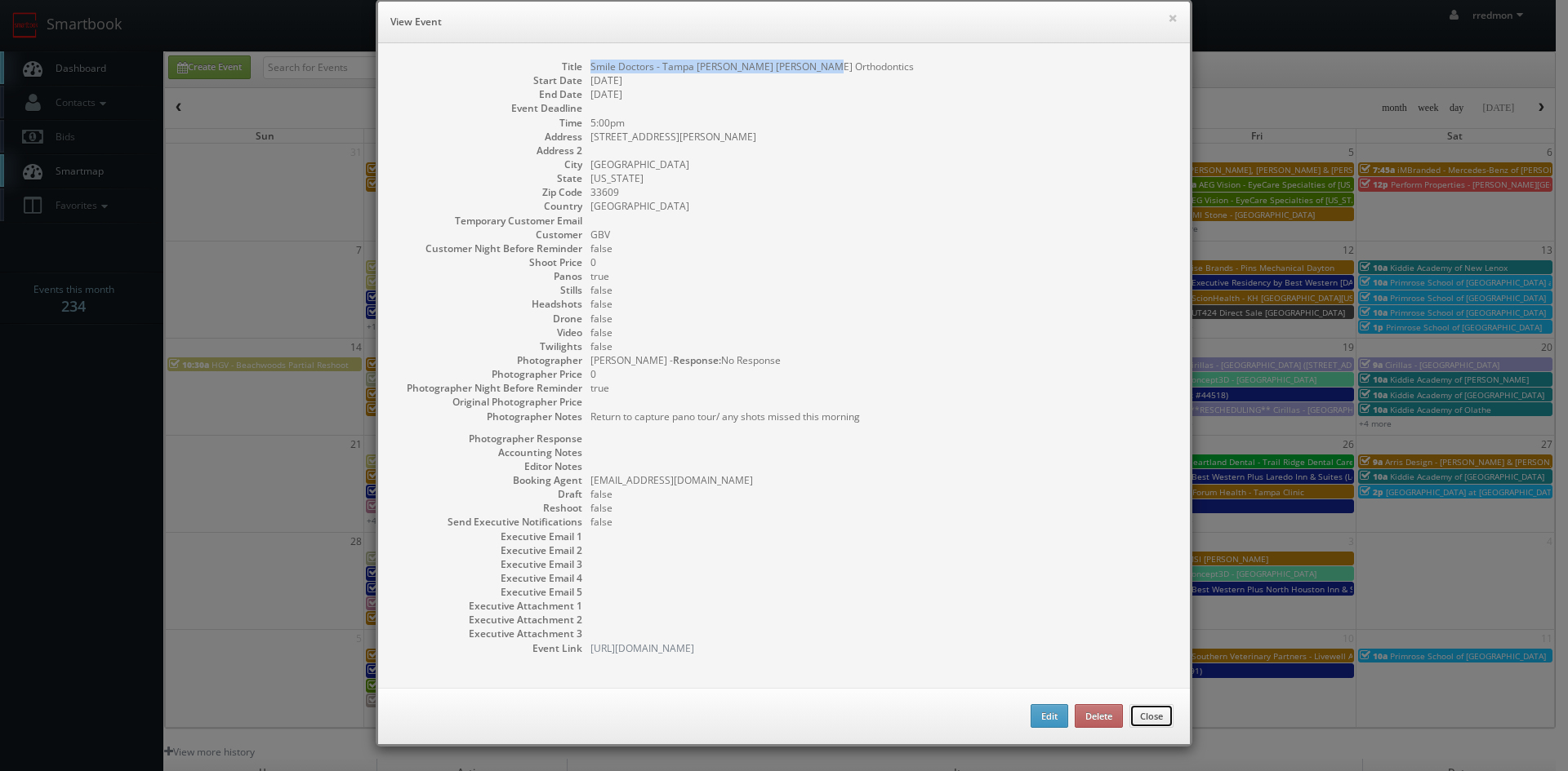
click at [1155, 718] on button "Close" at bounding box center [1151, 717] width 44 height 24
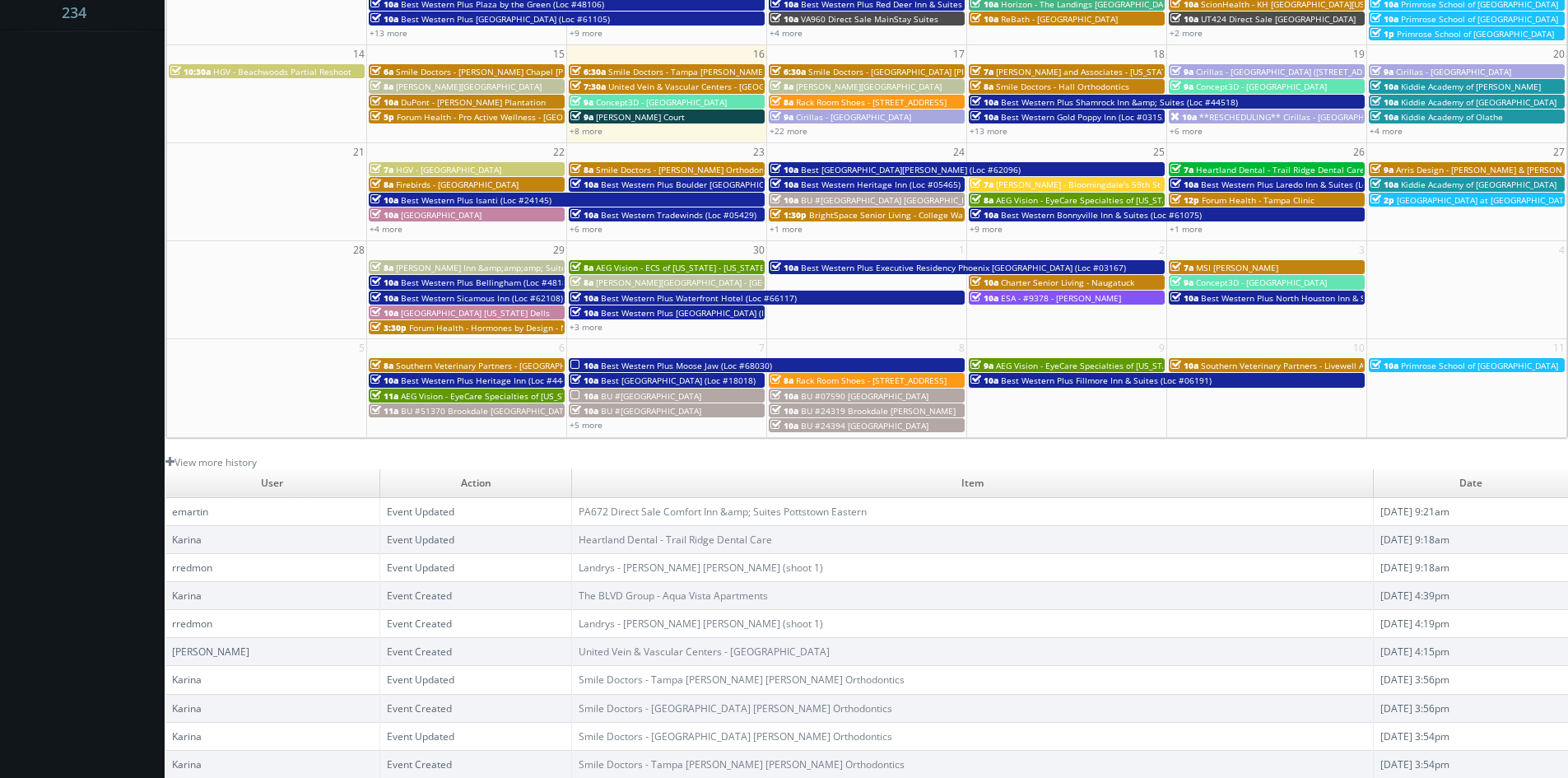
scroll to position [50, 0]
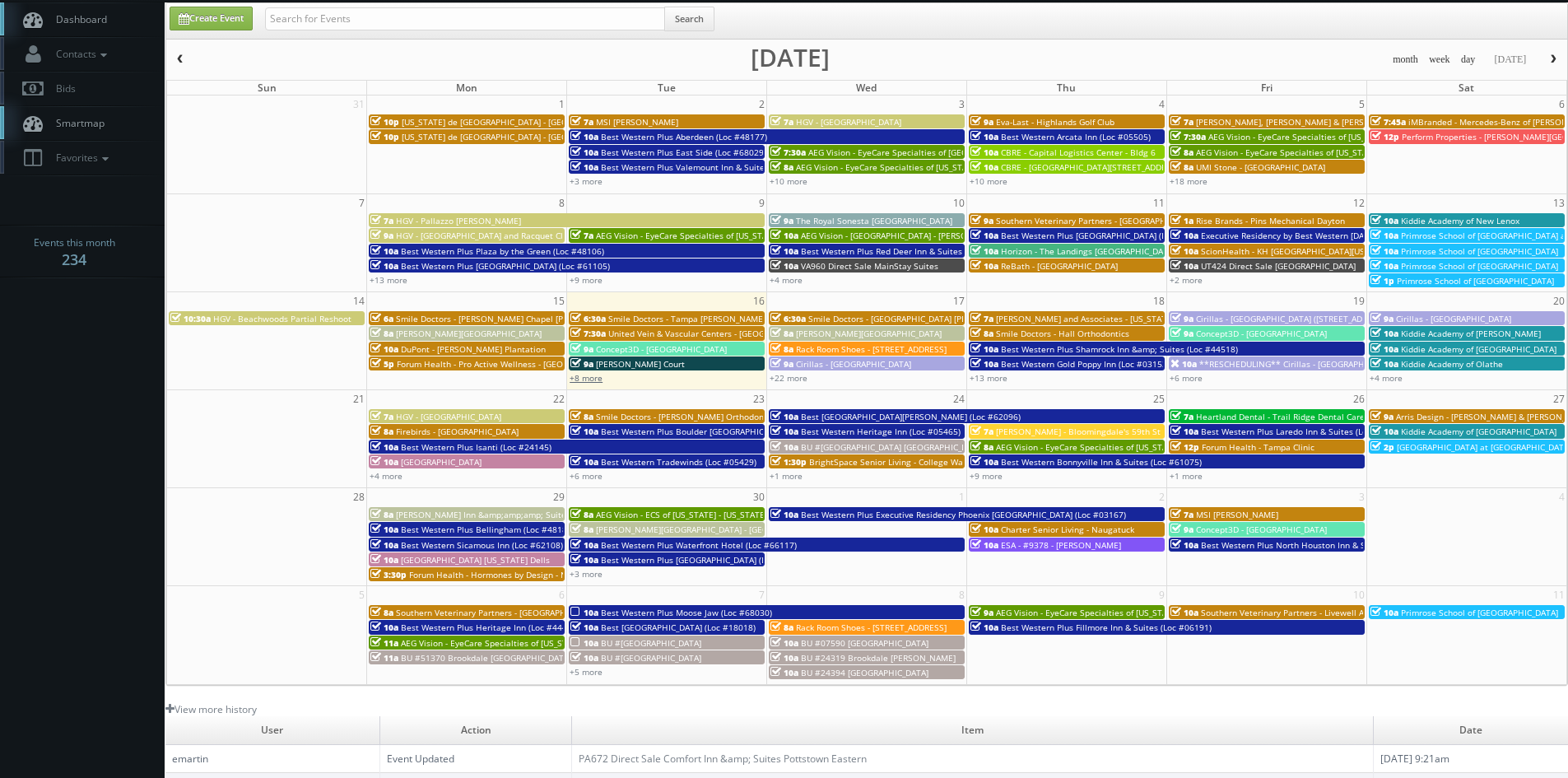
click at [593, 376] on link "+8 more" at bounding box center [586, 378] width 33 height 11
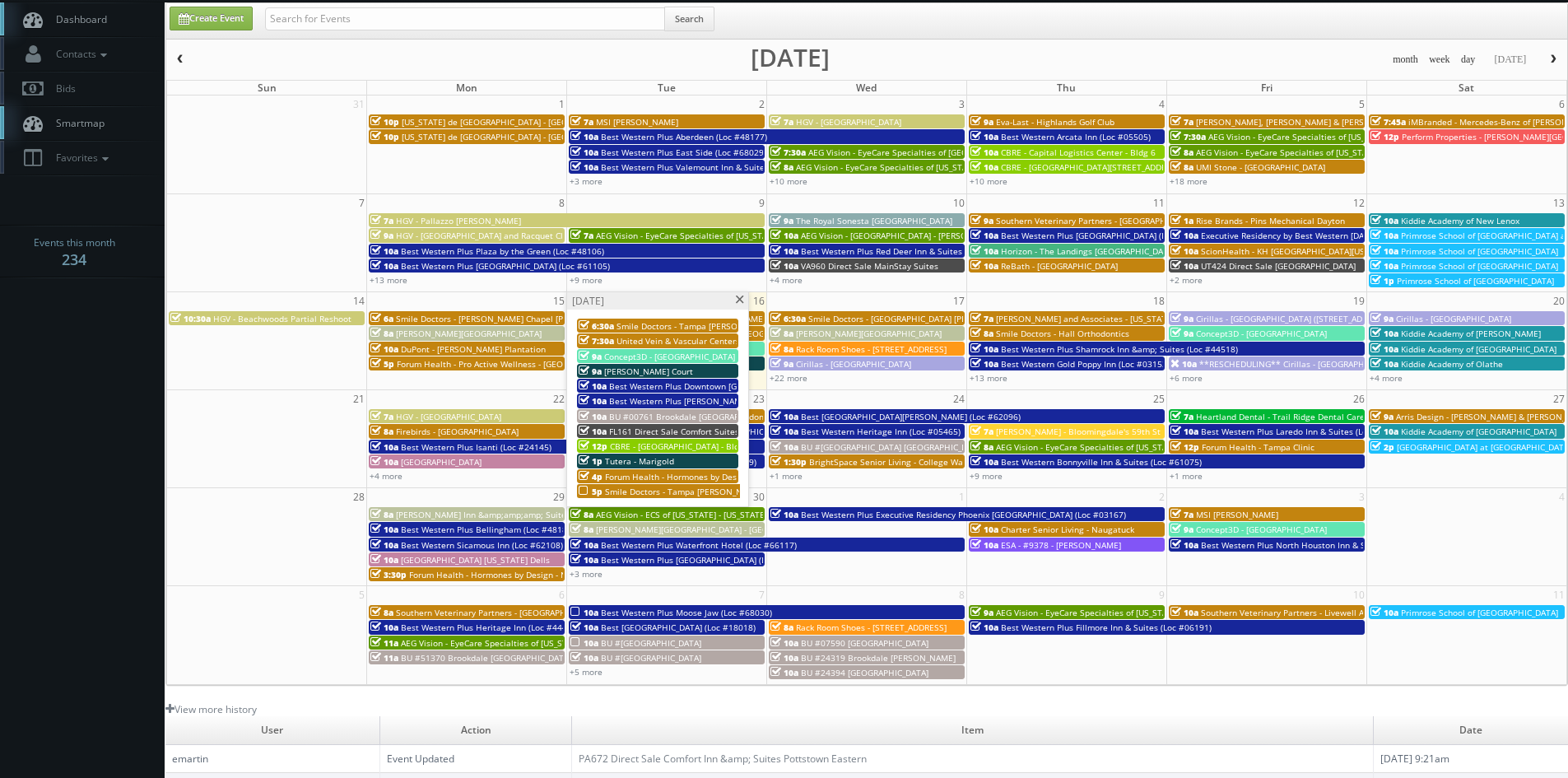
click at [668, 486] on span "Smile Doctors - Tampa [PERSON_NAME] [PERSON_NAME] Orthodontics" at bounding box center [744, 491] width 279 height 11
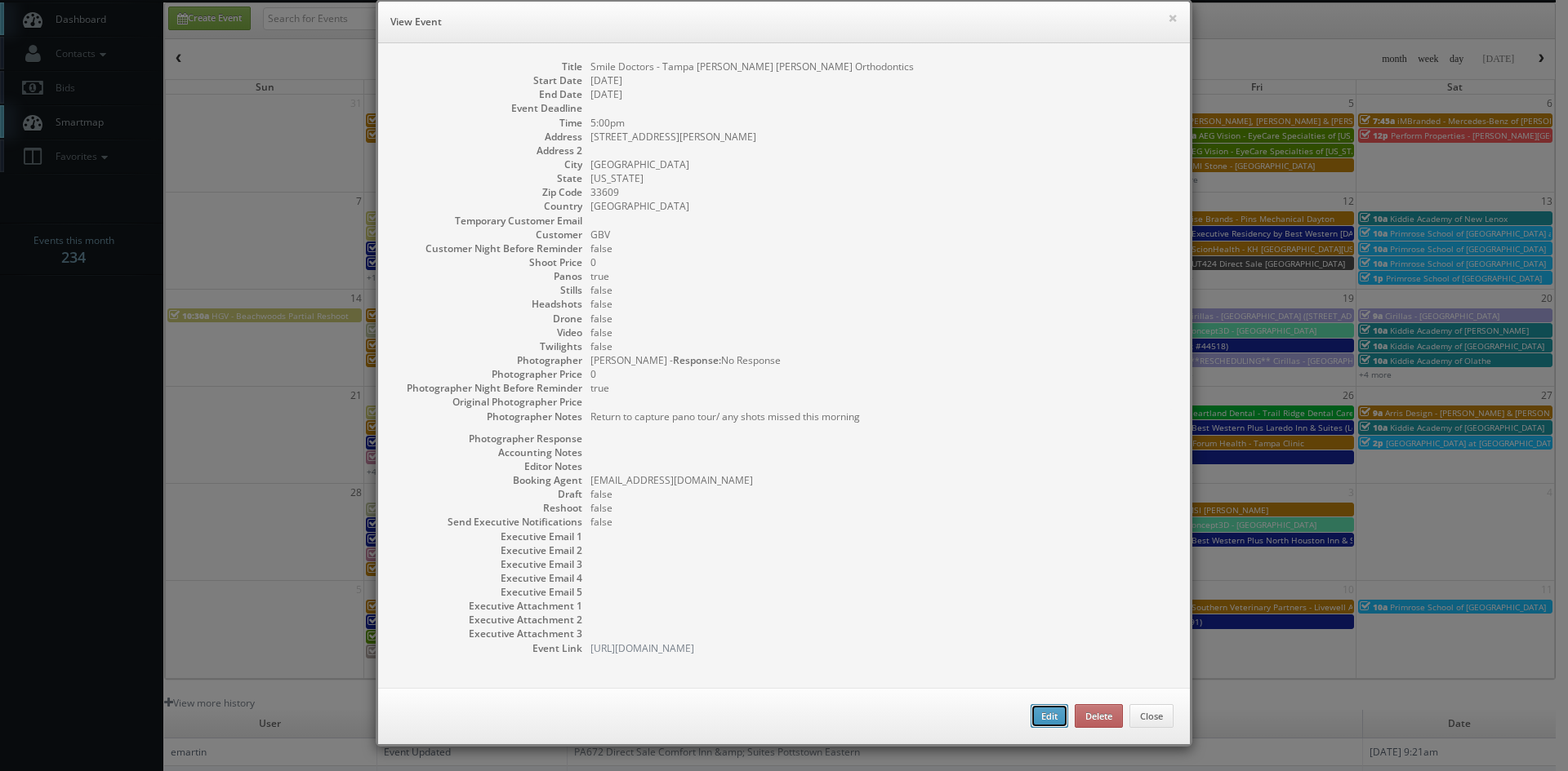
click at [1045, 720] on button "Edit" at bounding box center [1049, 717] width 38 height 24
type input "Smile Doctors - Tampa [PERSON_NAME] [PERSON_NAME] Orthodontics"
type input "2615 W Swann Ave Ste B"
type input "Tampa"
type input "33609"
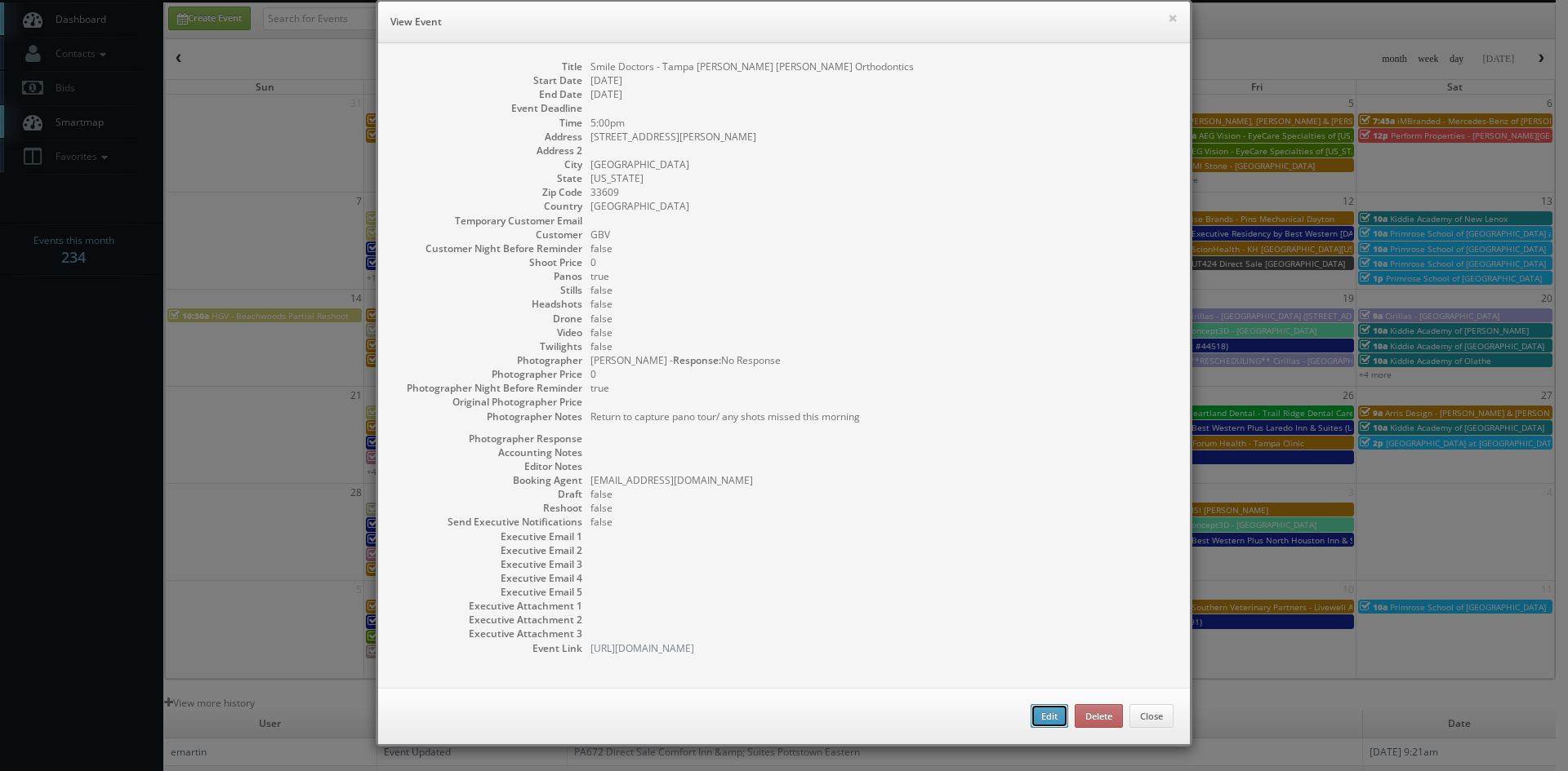
type input "0"
checkbox input "true"
type input "09/16/2025"
type input "09/17/2025"
type input "5:00pm"
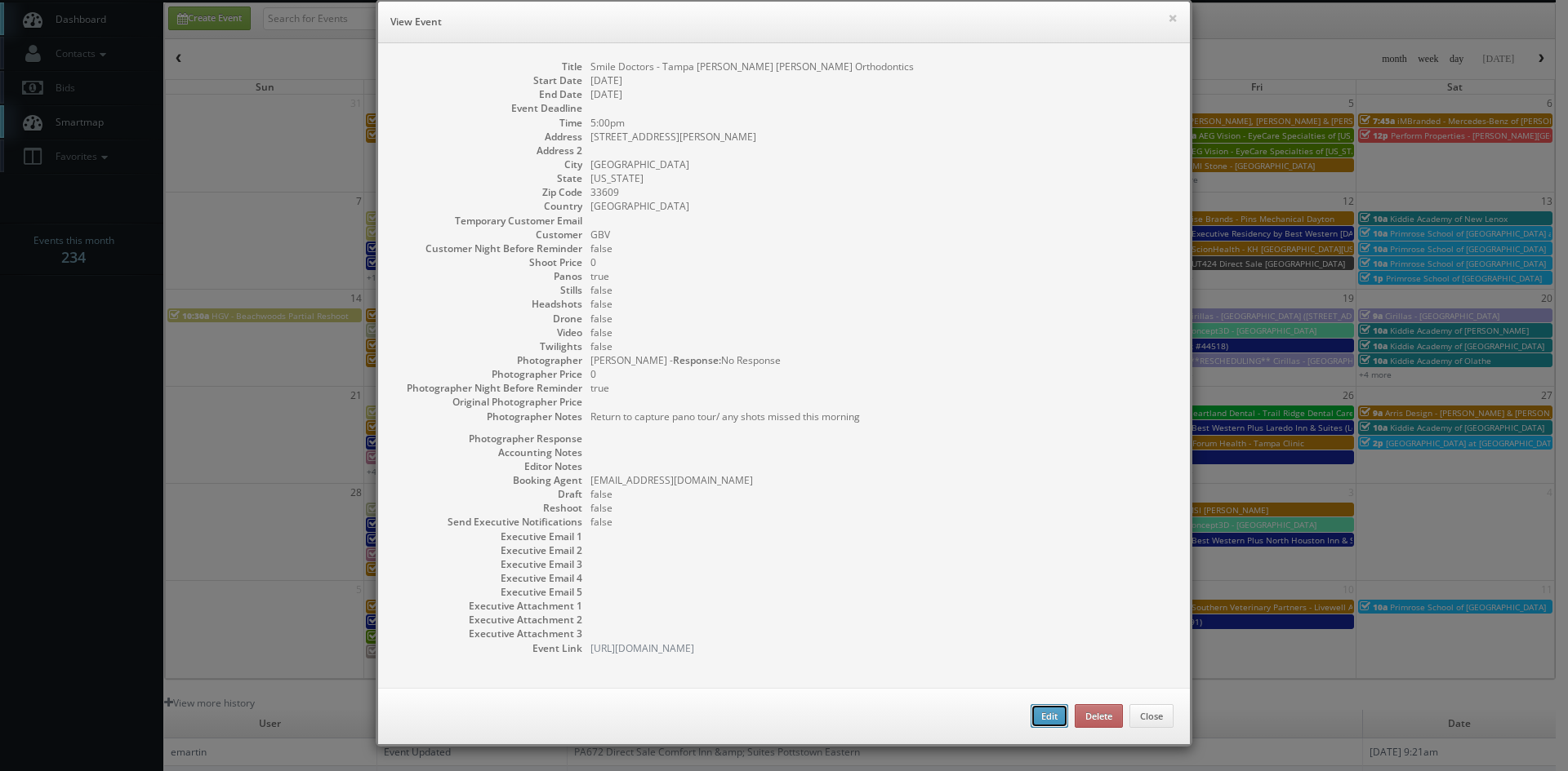
checkbox input "true"
type textarea "Return to capture pano tour/ any shots missed this morning"
select select "[US_STATE]"
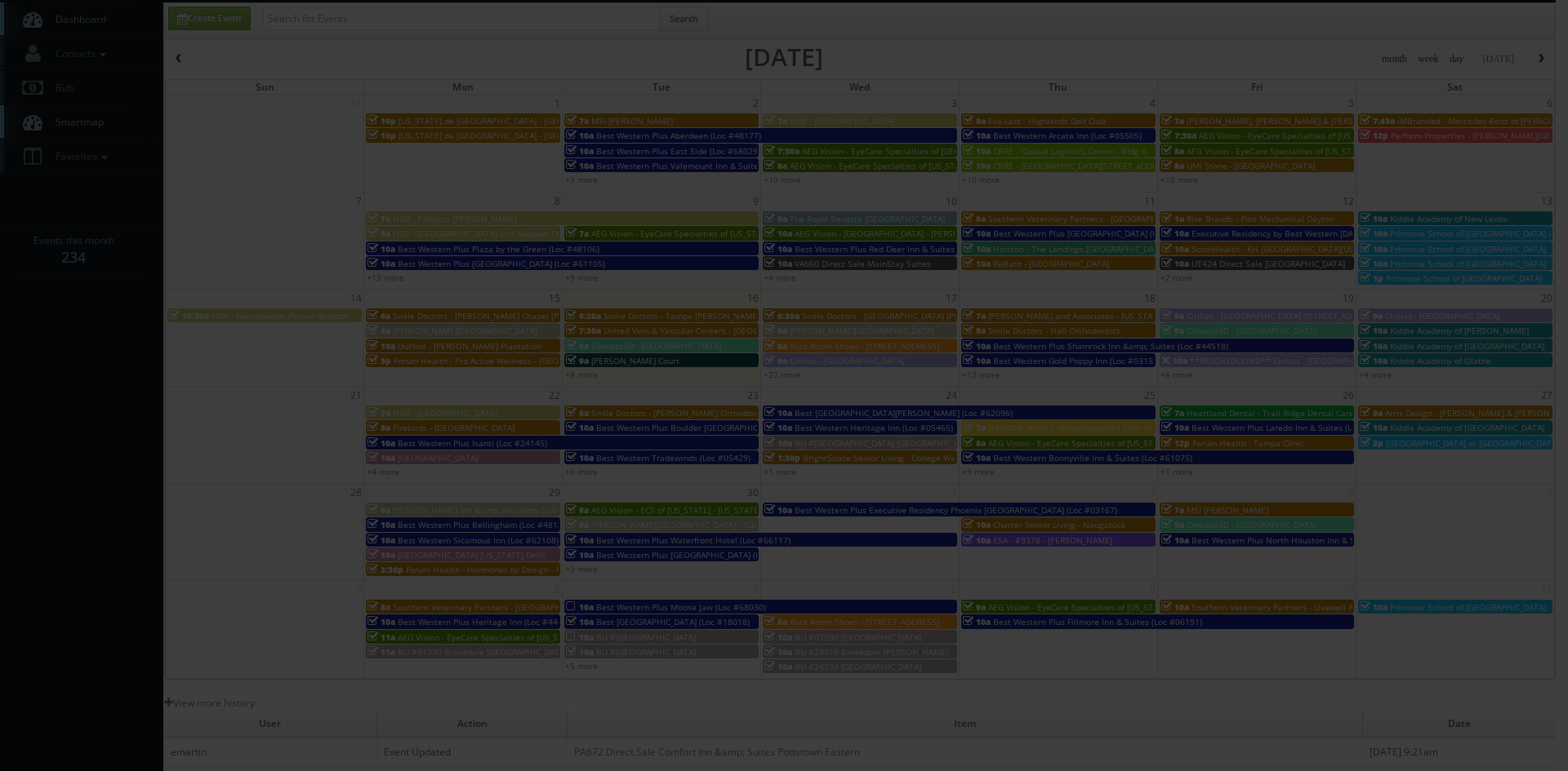
type input "0"
select select "fake72@mg.cs3calendar.com"
select select "mikeyshafer0414@gmail.com"
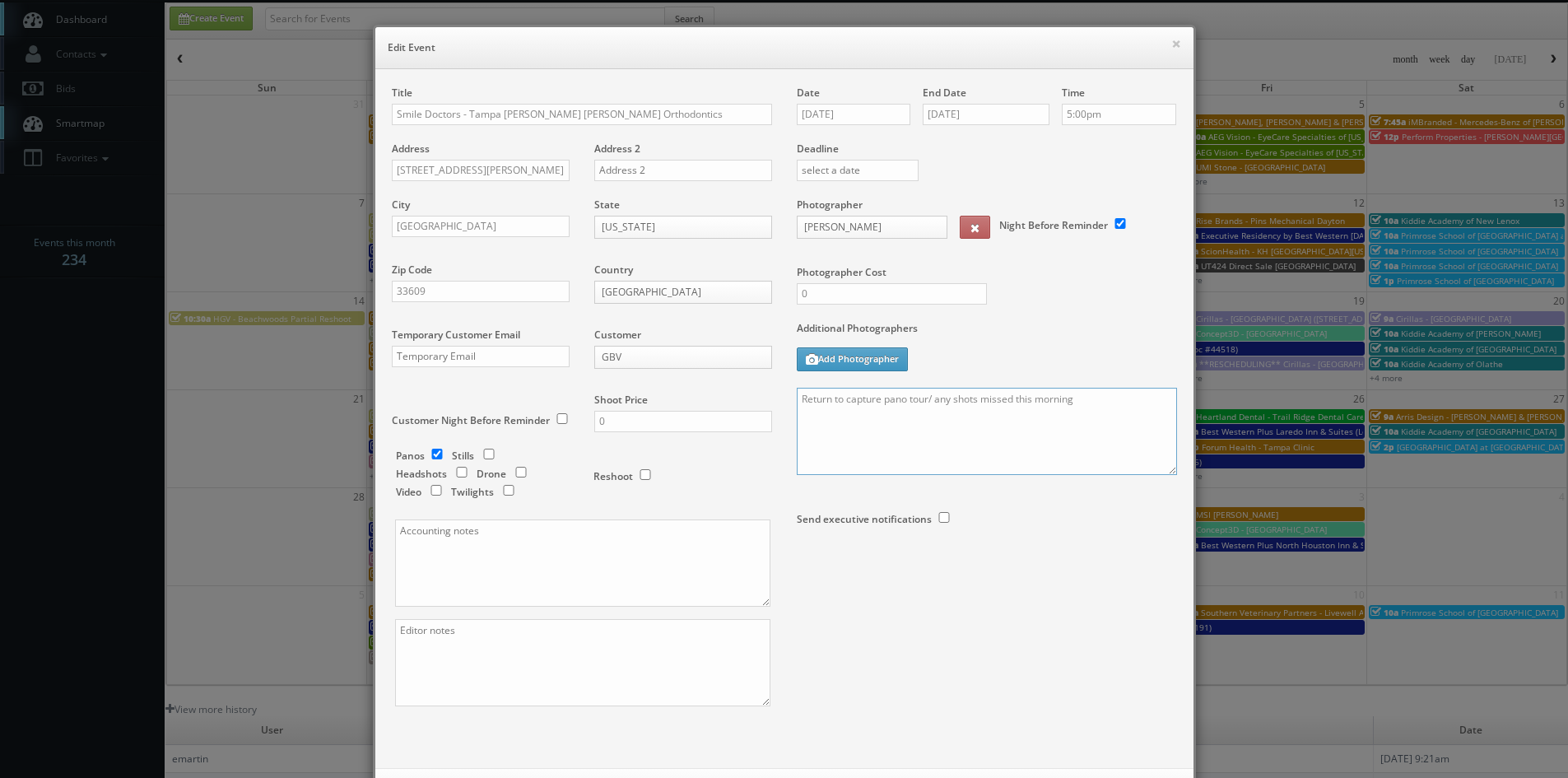
click at [798, 398] on textarea "Return to capture pano tour/ any shots missed this morning" at bounding box center [987, 432] width 380 height 87
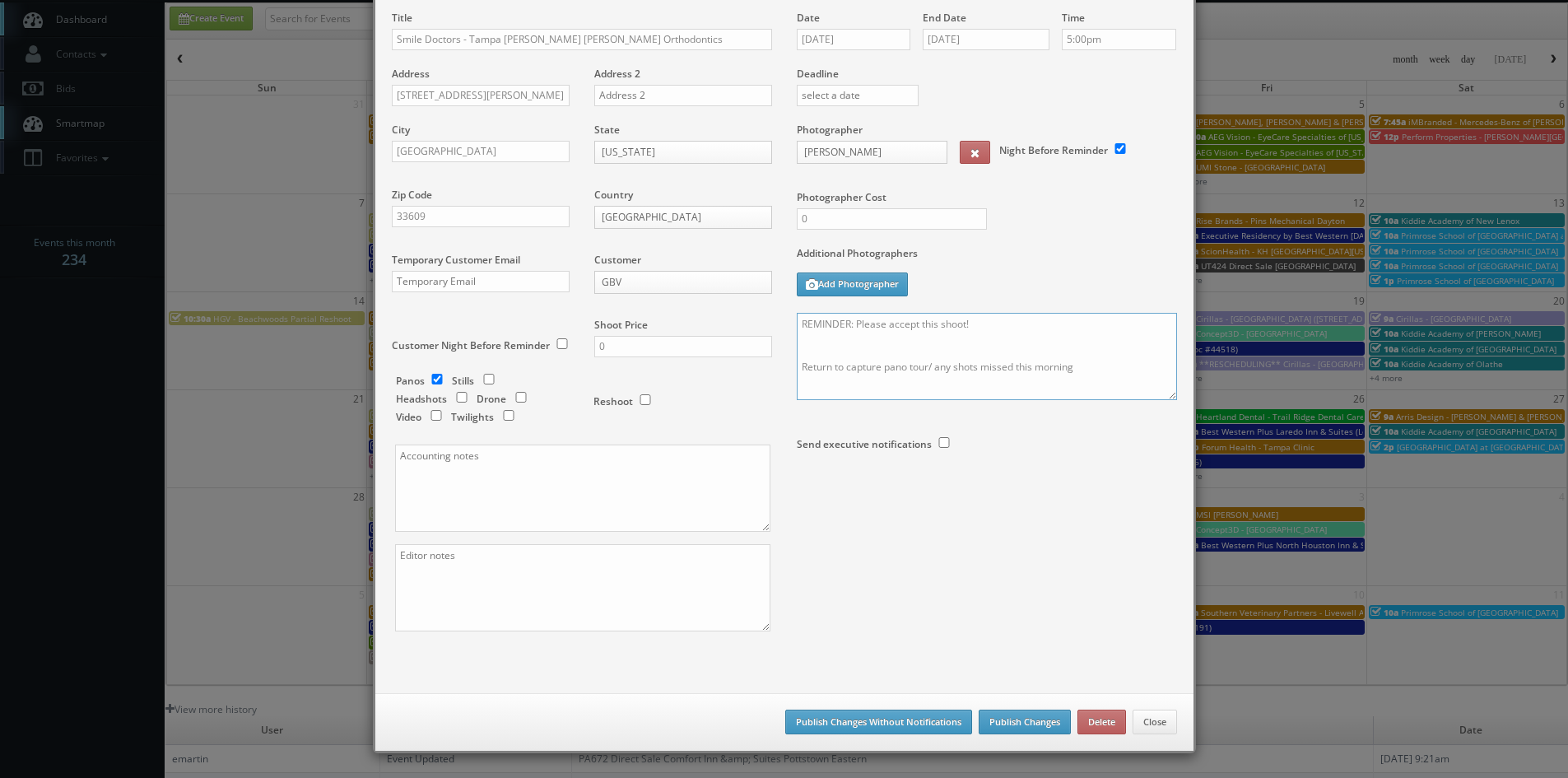
type textarea "REMINDER: Please accept this shoot! Return to capture pano tour/ any shots miss…"
click at [1029, 725] on button "Publish Changes" at bounding box center [1025, 722] width 92 height 24
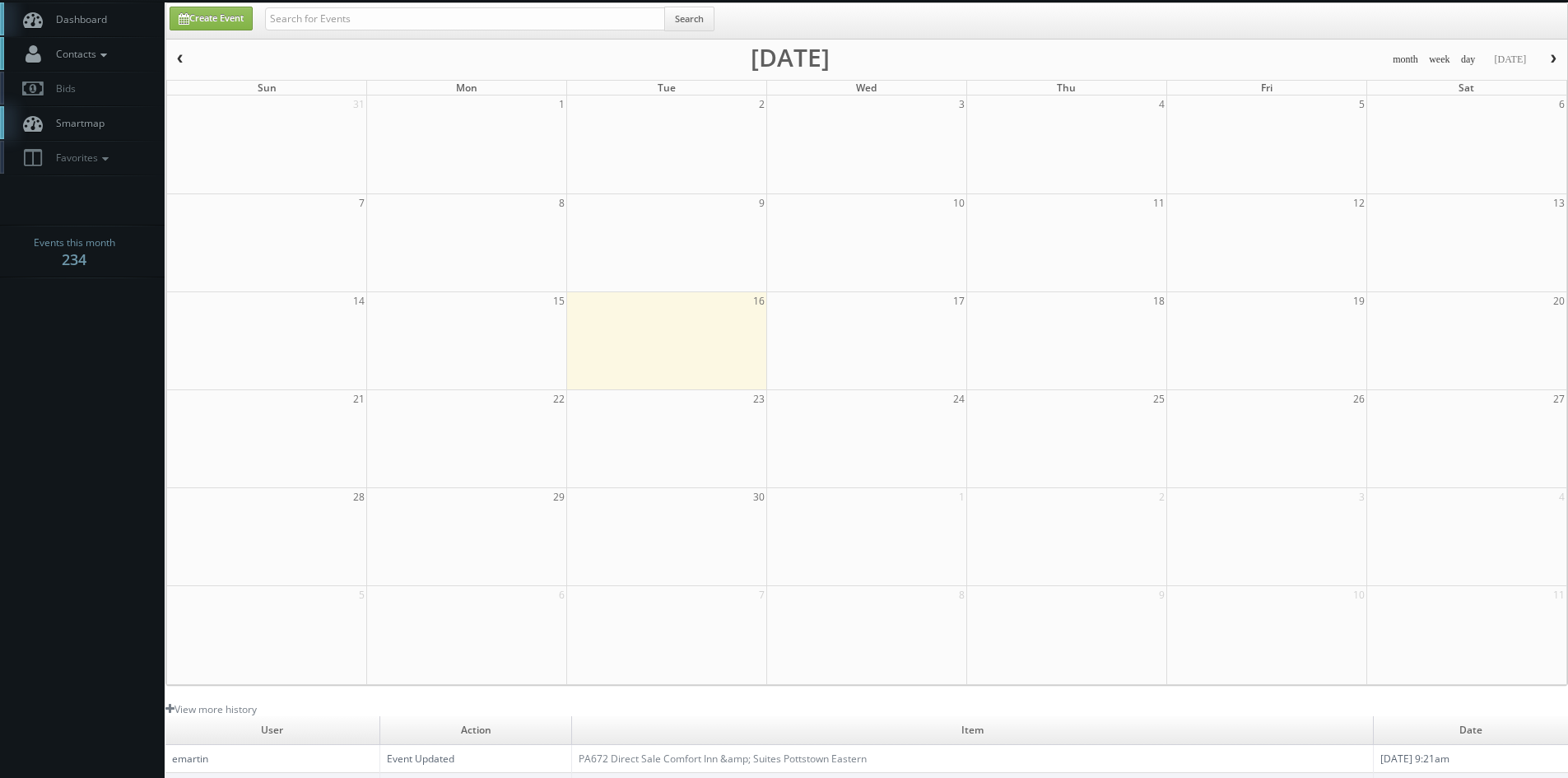
scroll to position [0, 0]
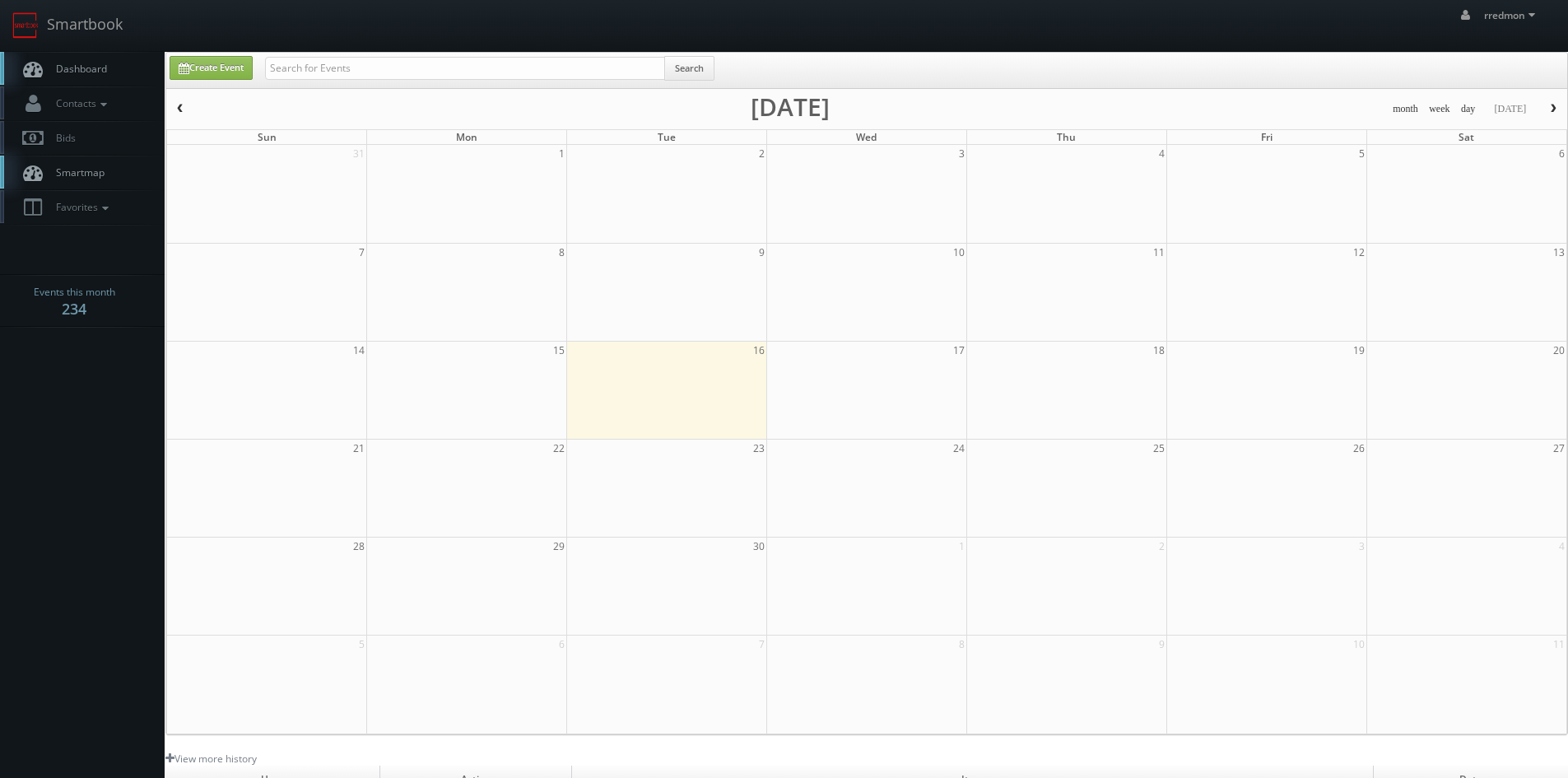
click at [85, 64] on span "Dashboard" at bounding box center [77, 69] width 59 height 14
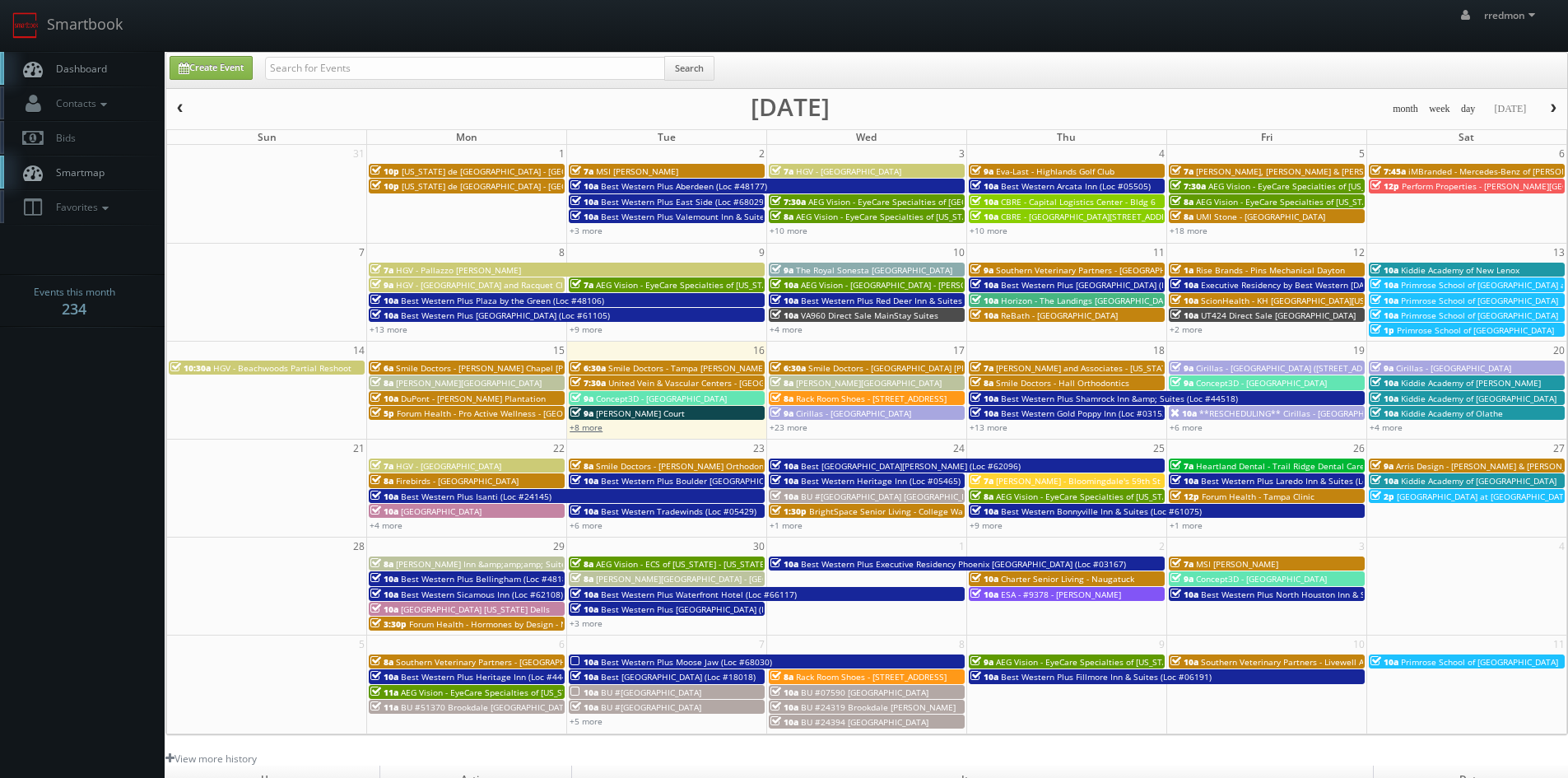
click at [594, 429] on link "+8 more" at bounding box center [586, 426] width 33 height 11
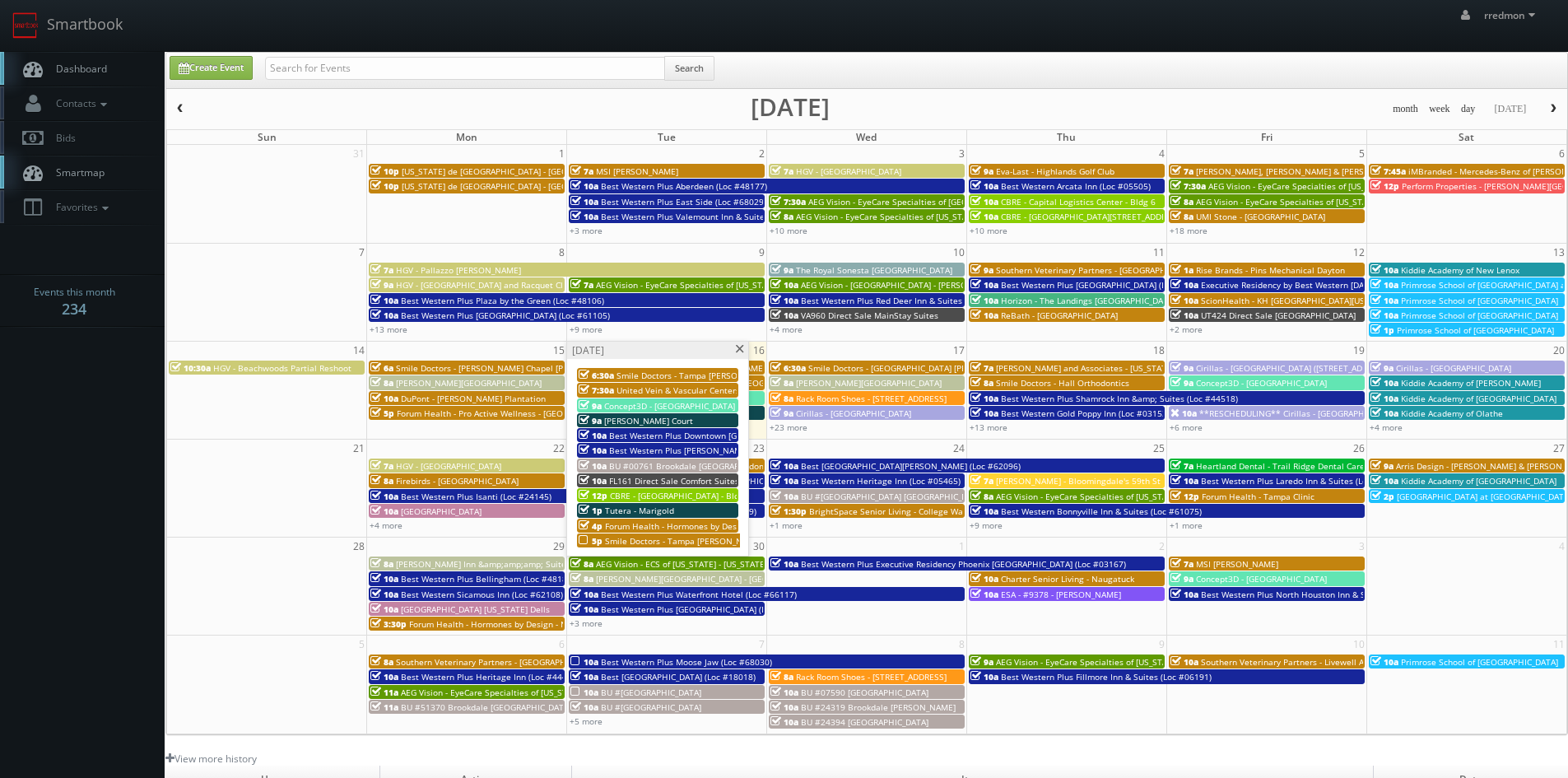
click at [740, 351] on span at bounding box center [740, 349] width 10 height 9
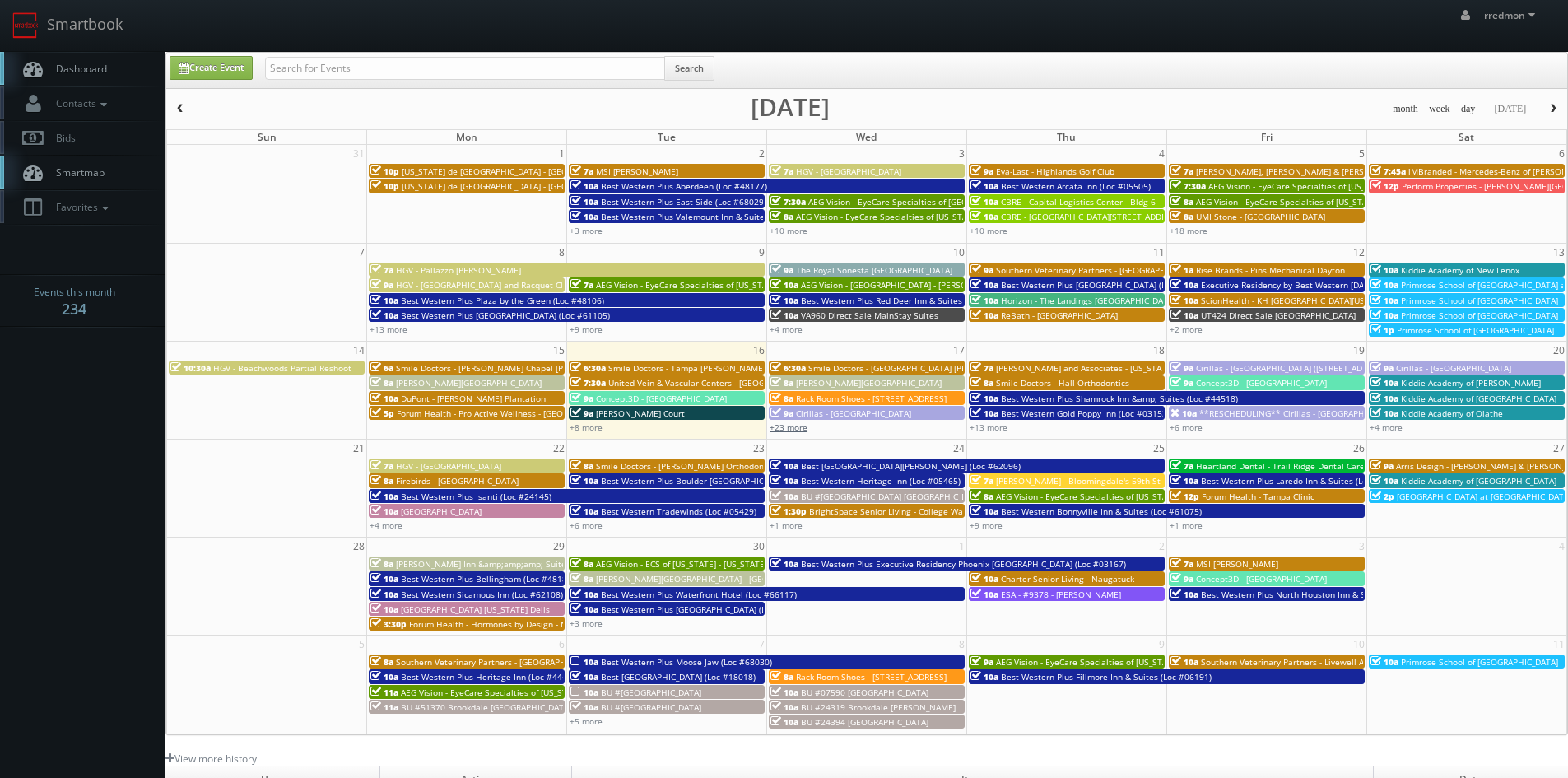
click at [791, 431] on link "+23 more" at bounding box center [789, 426] width 38 height 11
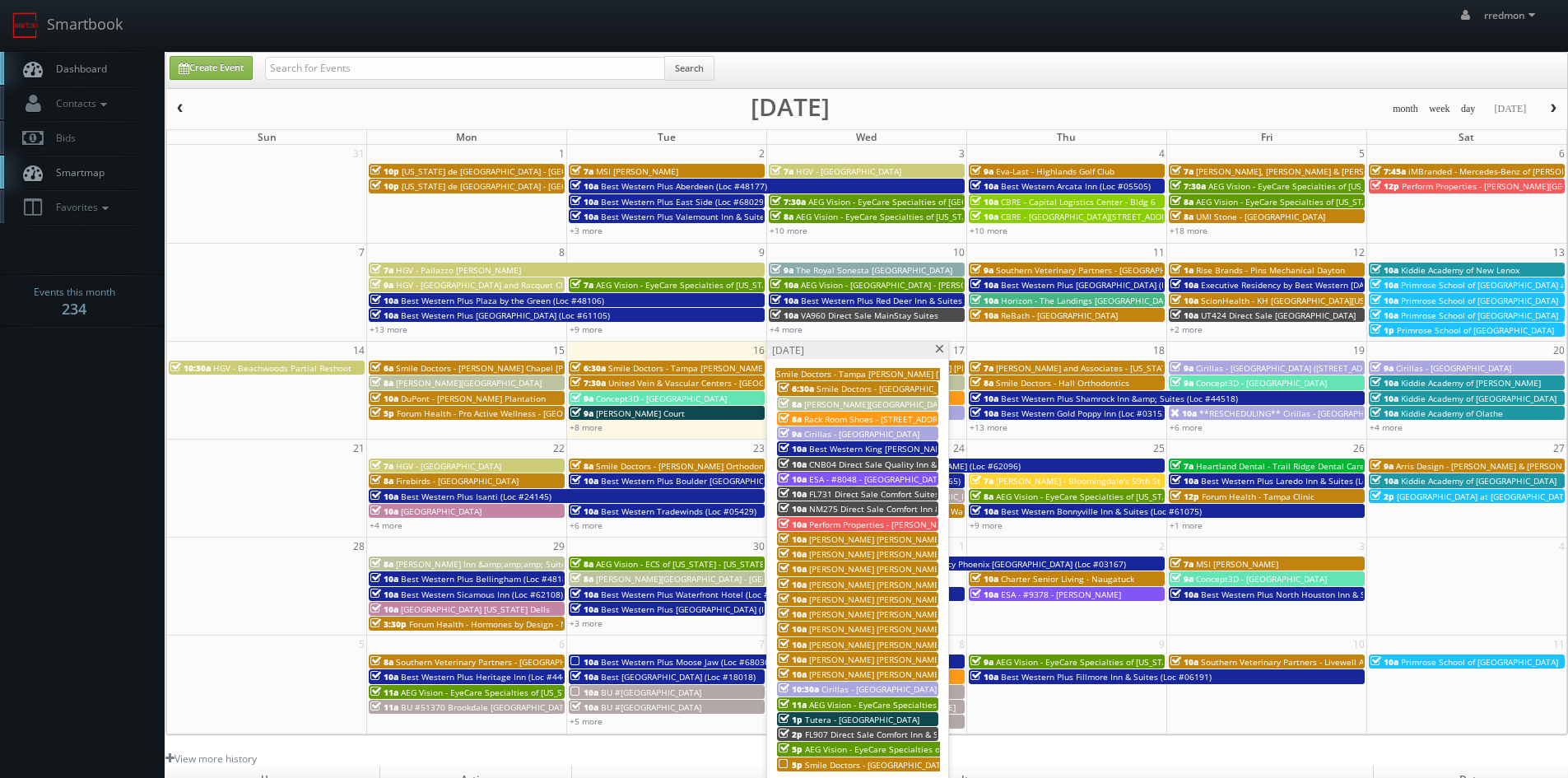
click at [940, 349] on span at bounding box center [940, 349] width 10 height 9
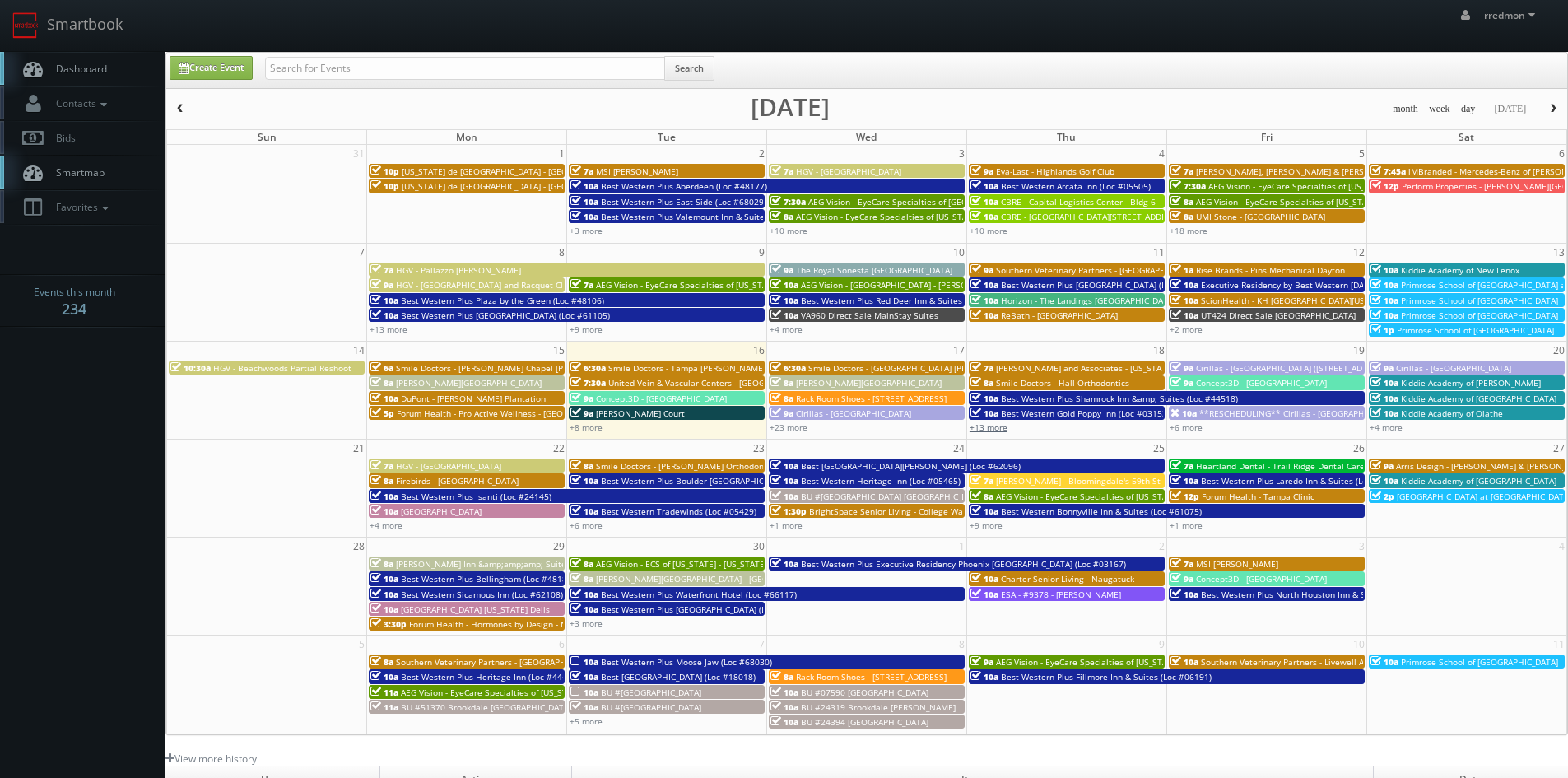
click at [999, 431] on link "+13 more" at bounding box center [989, 426] width 38 height 11
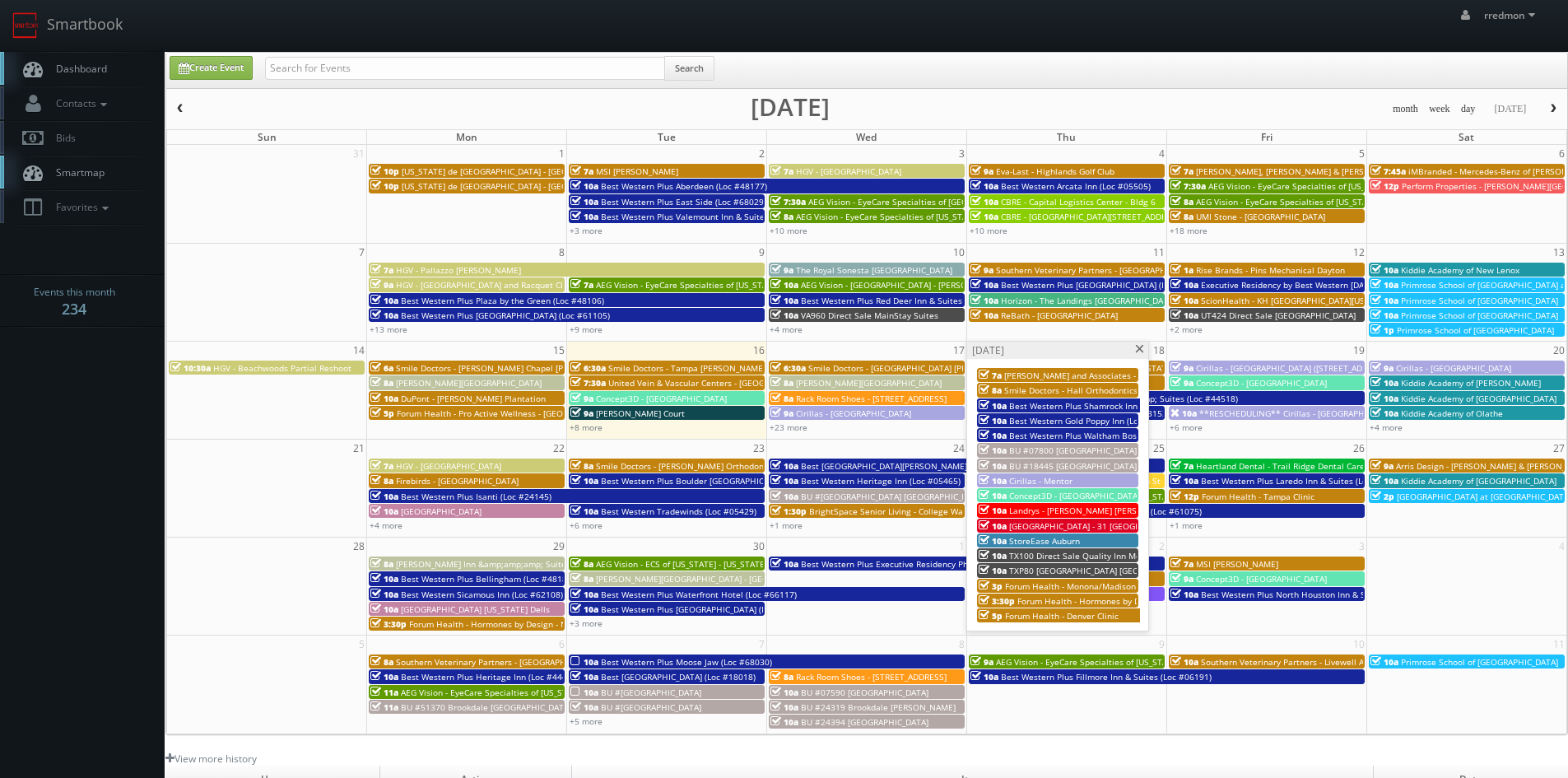
click at [1017, 377] on span "[PERSON_NAME] and Associates - [US_STATE][GEOGRAPHIC_DATA]" at bounding box center [1133, 375] width 258 height 11
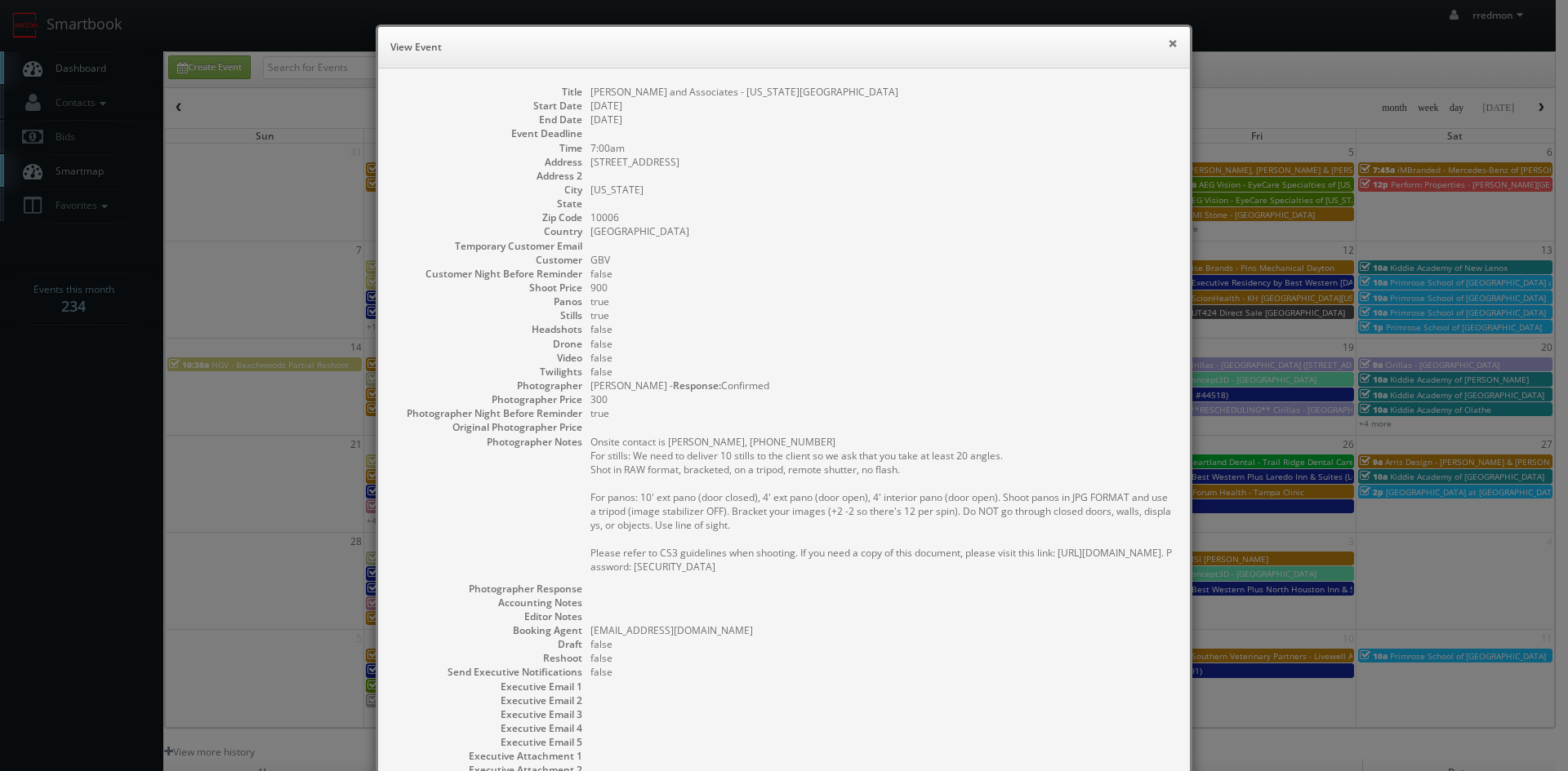
click at [1168, 41] on button "×" at bounding box center [1172, 43] width 9 height 11
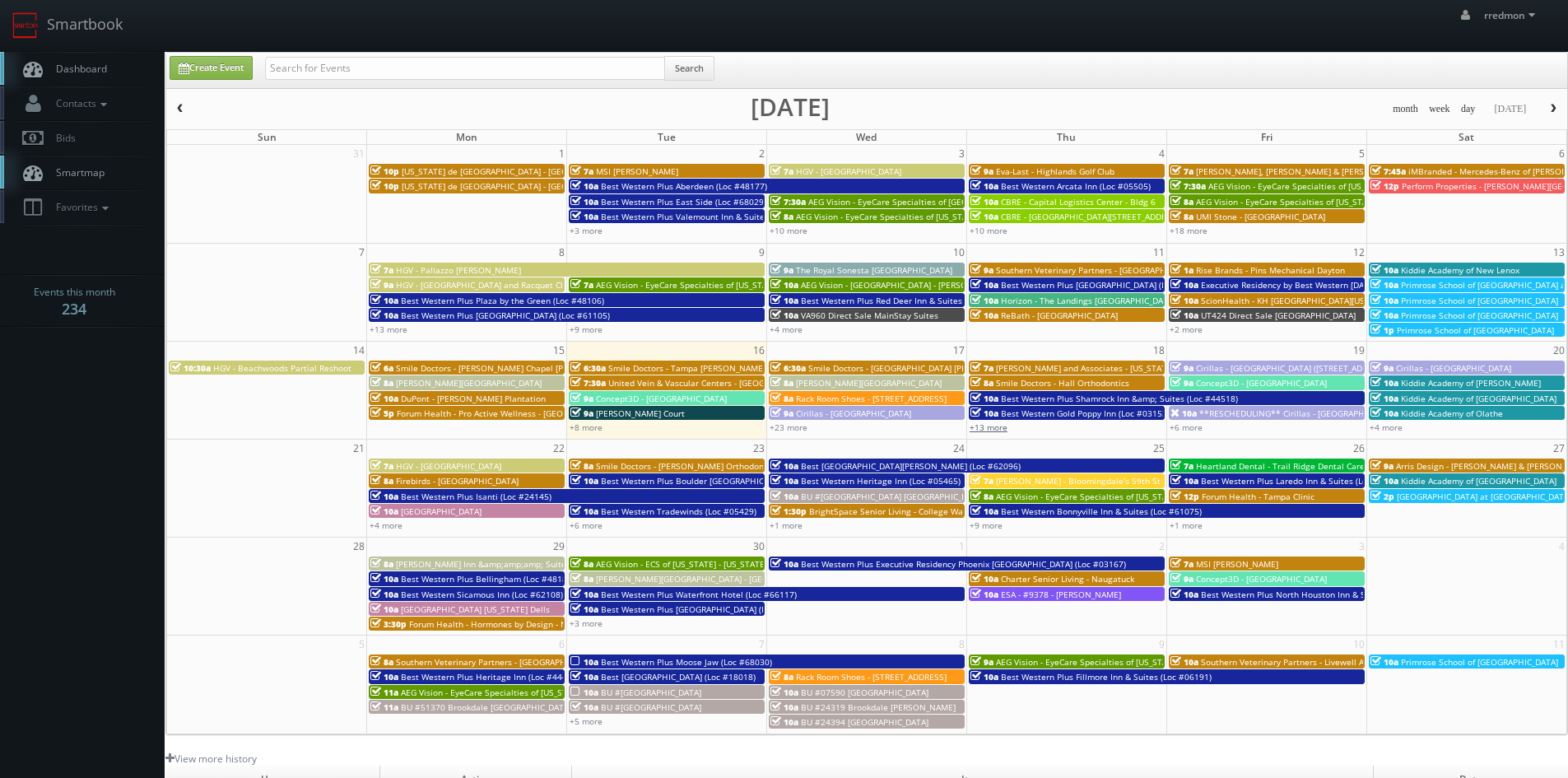
click at [995, 427] on link "+13 more" at bounding box center [989, 426] width 38 height 11
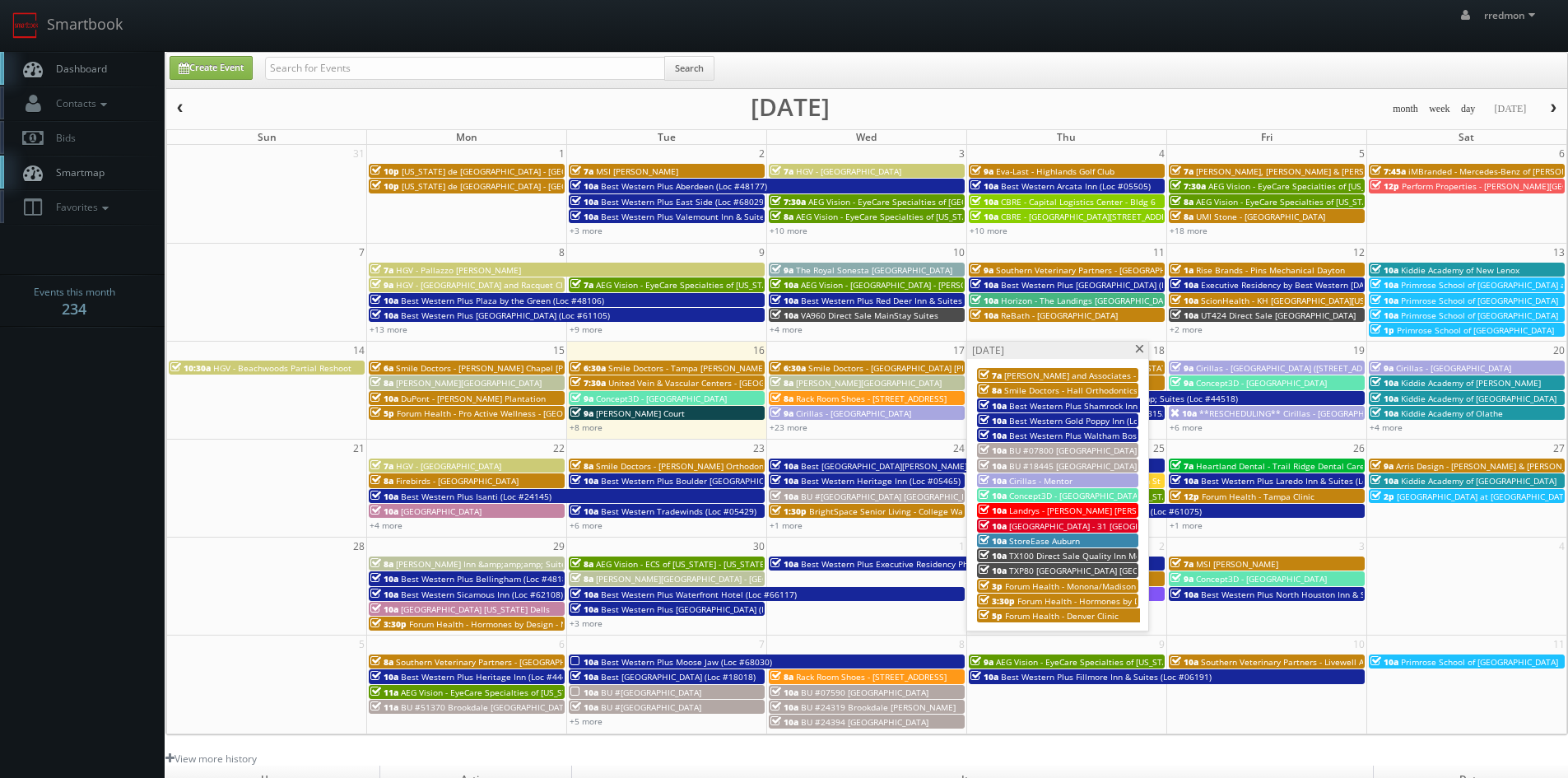
click at [1141, 351] on span at bounding box center [1140, 349] width 10 height 9
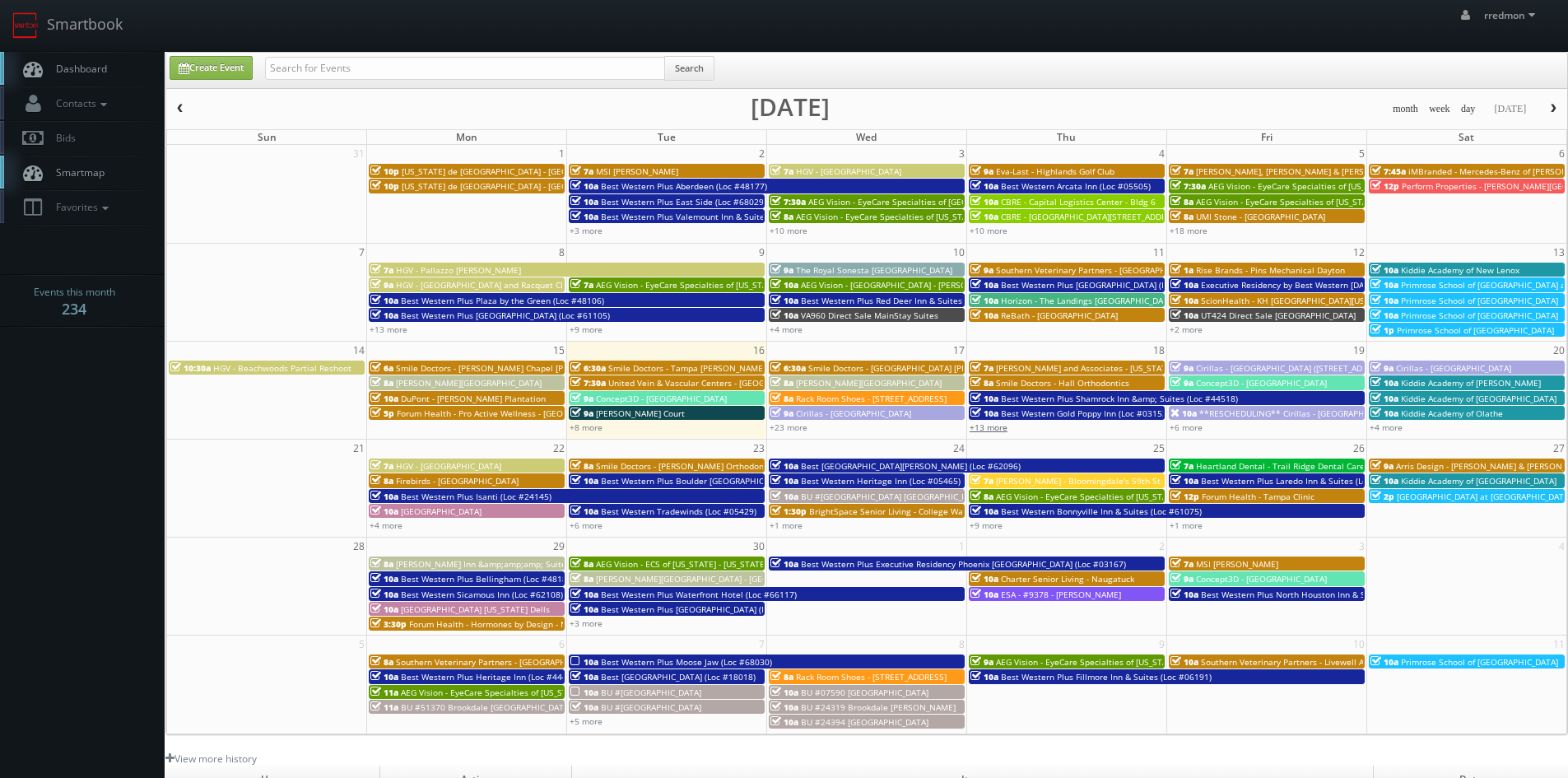
click at [988, 429] on link "+13 more" at bounding box center [989, 426] width 38 height 11
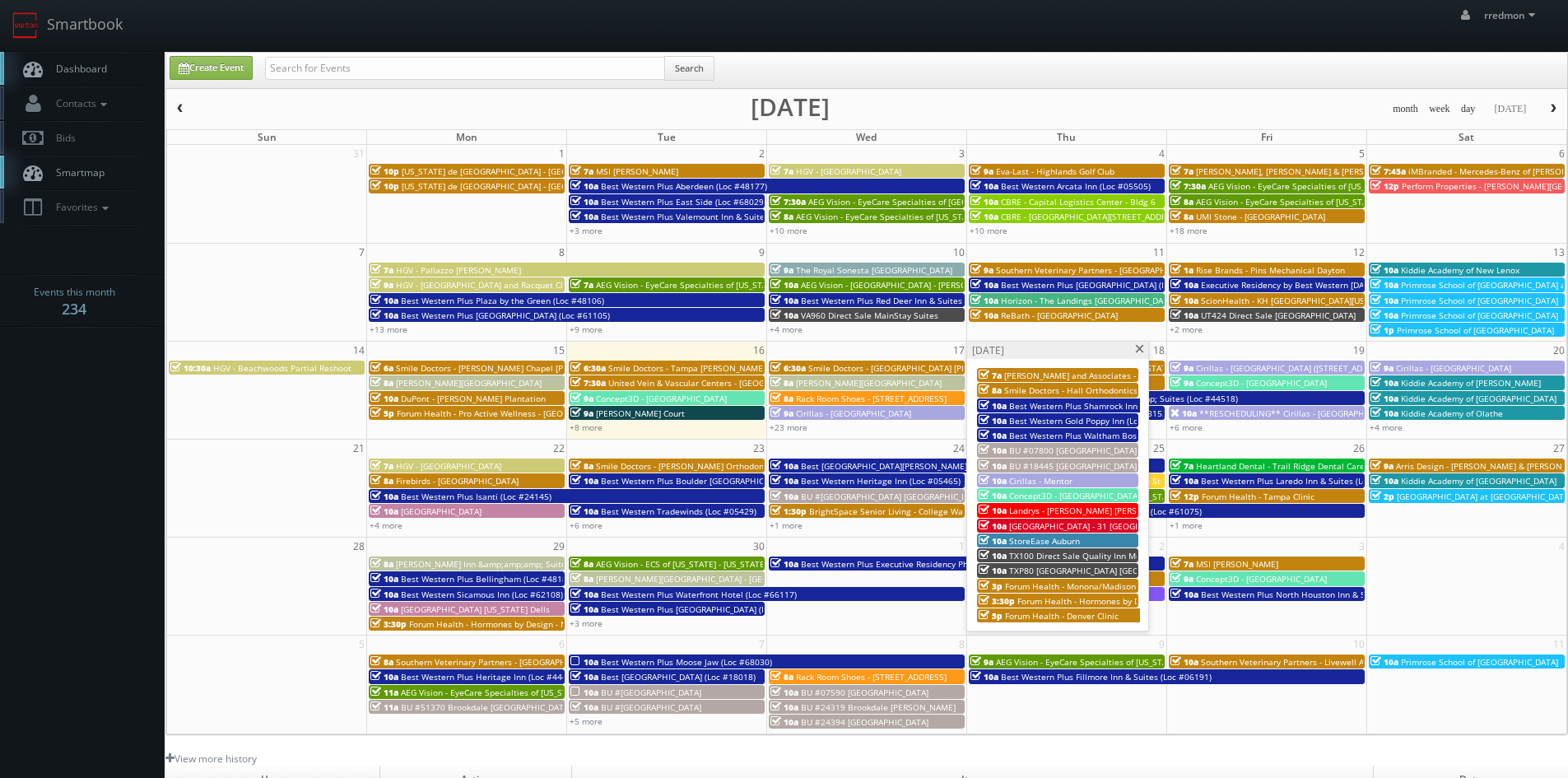
click at [1139, 350] on span at bounding box center [1140, 349] width 10 height 9
